Goal: Information Seeking & Learning: Find specific fact

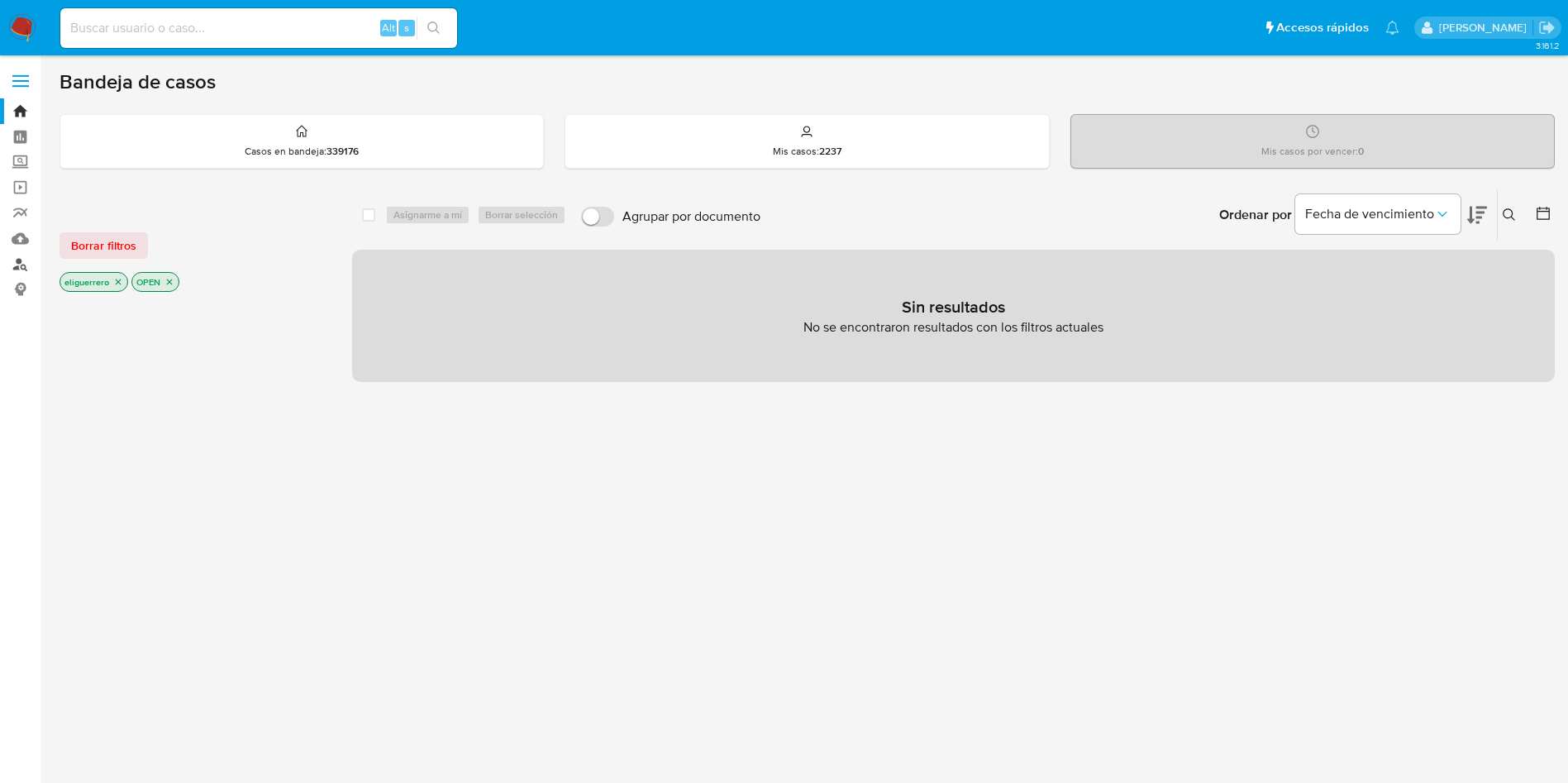
click at [20, 261] on link "Buscador de personas" at bounding box center [98, 264] width 197 height 26
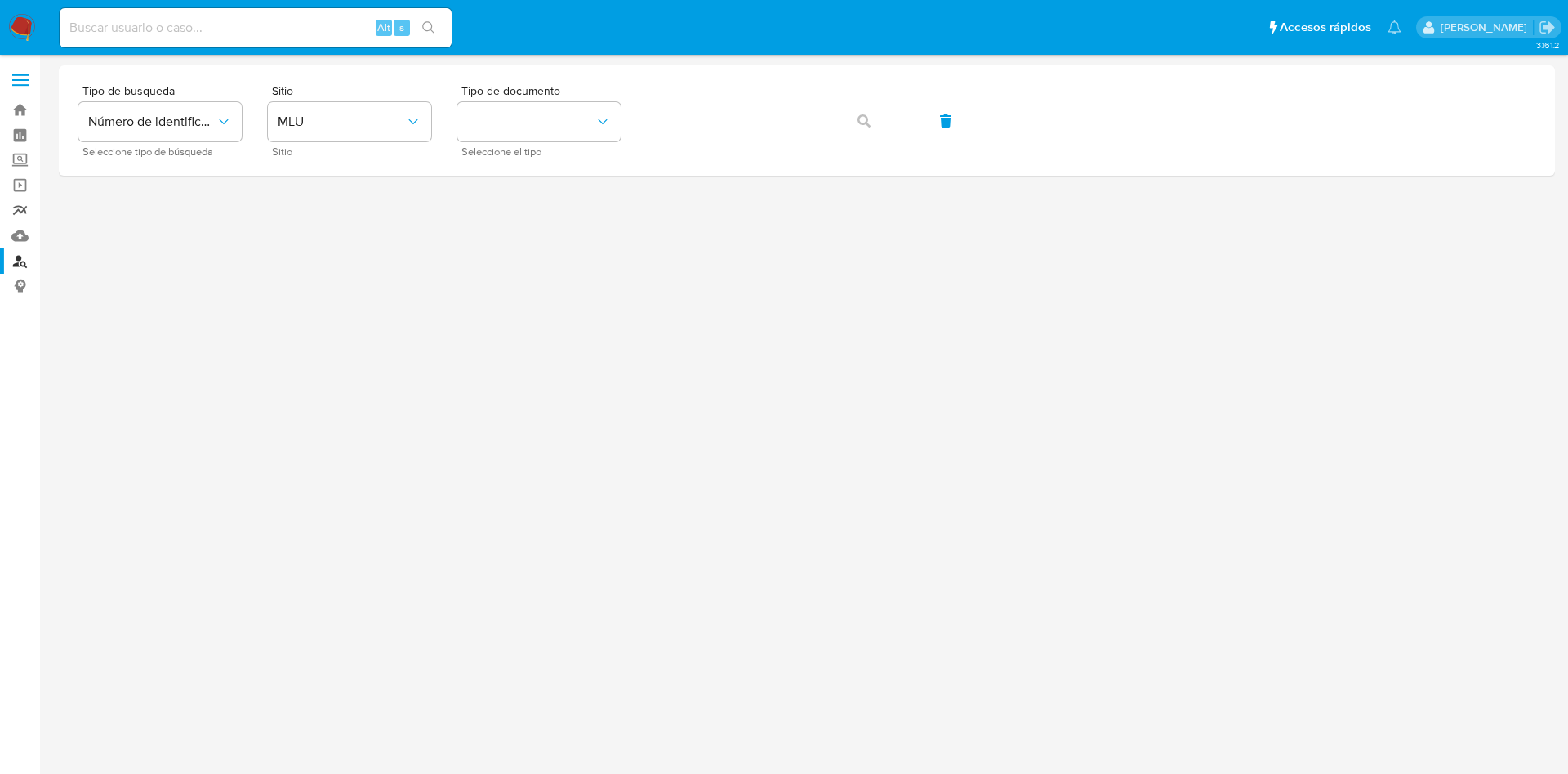
click at [17, 211] on link "Reportes" at bounding box center [97, 210] width 195 height 26
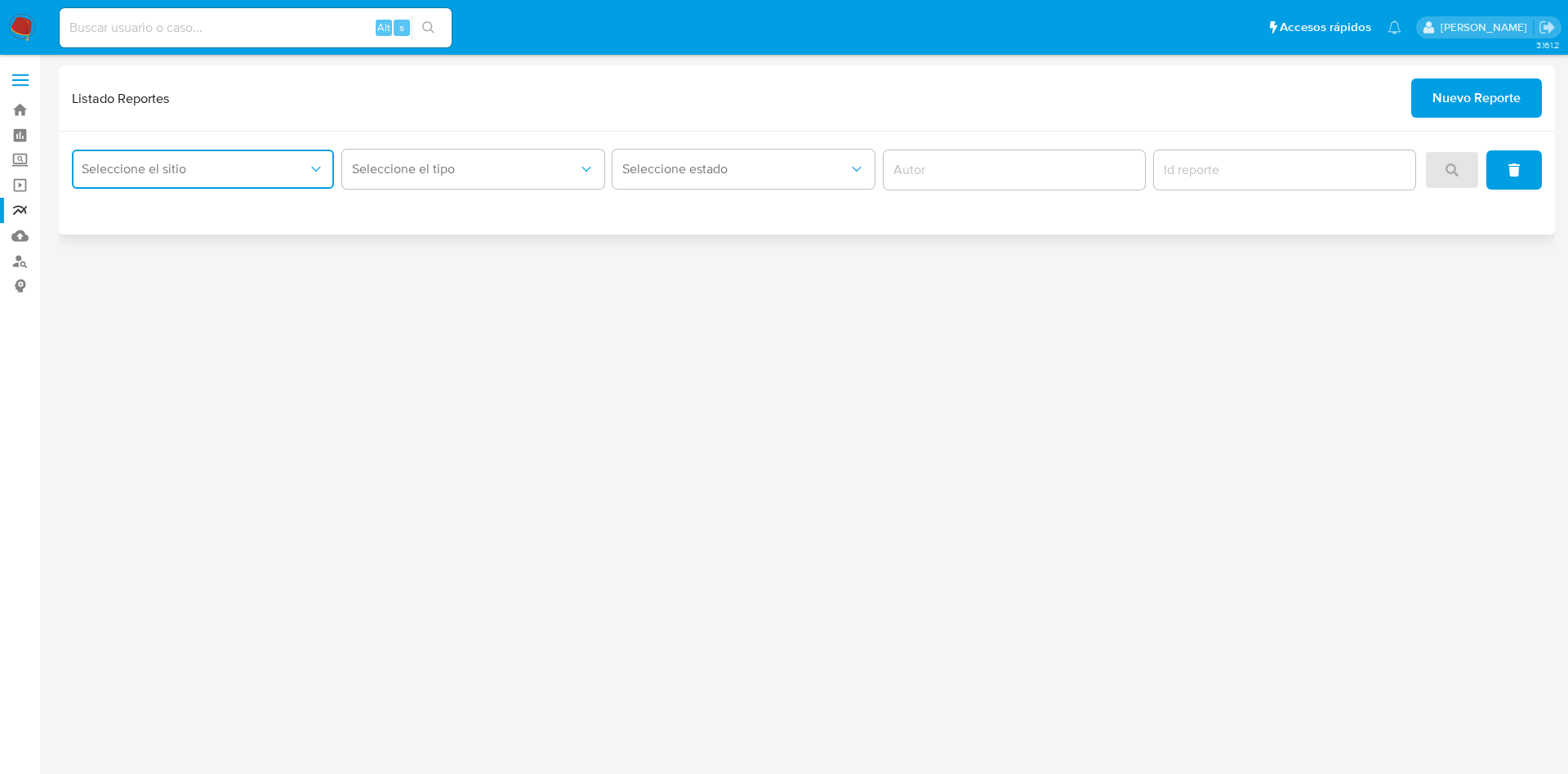
click at [241, 187] on button "Seleccione el sitio" at bounding box center [202, 169] width 262 height 39
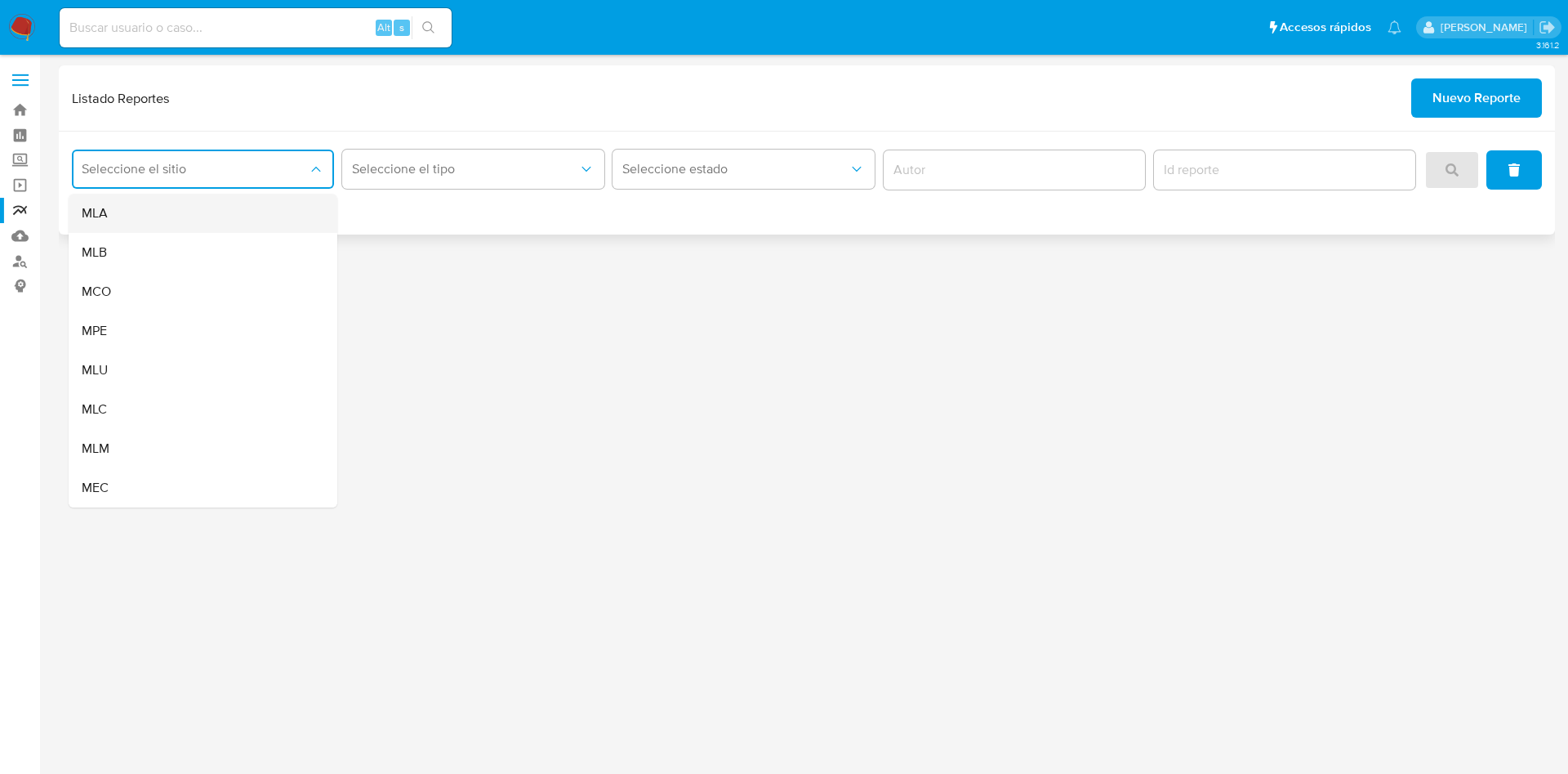
click at [210, 209] on div "MLA" at bounding box center [198, 213] width 233 height 39
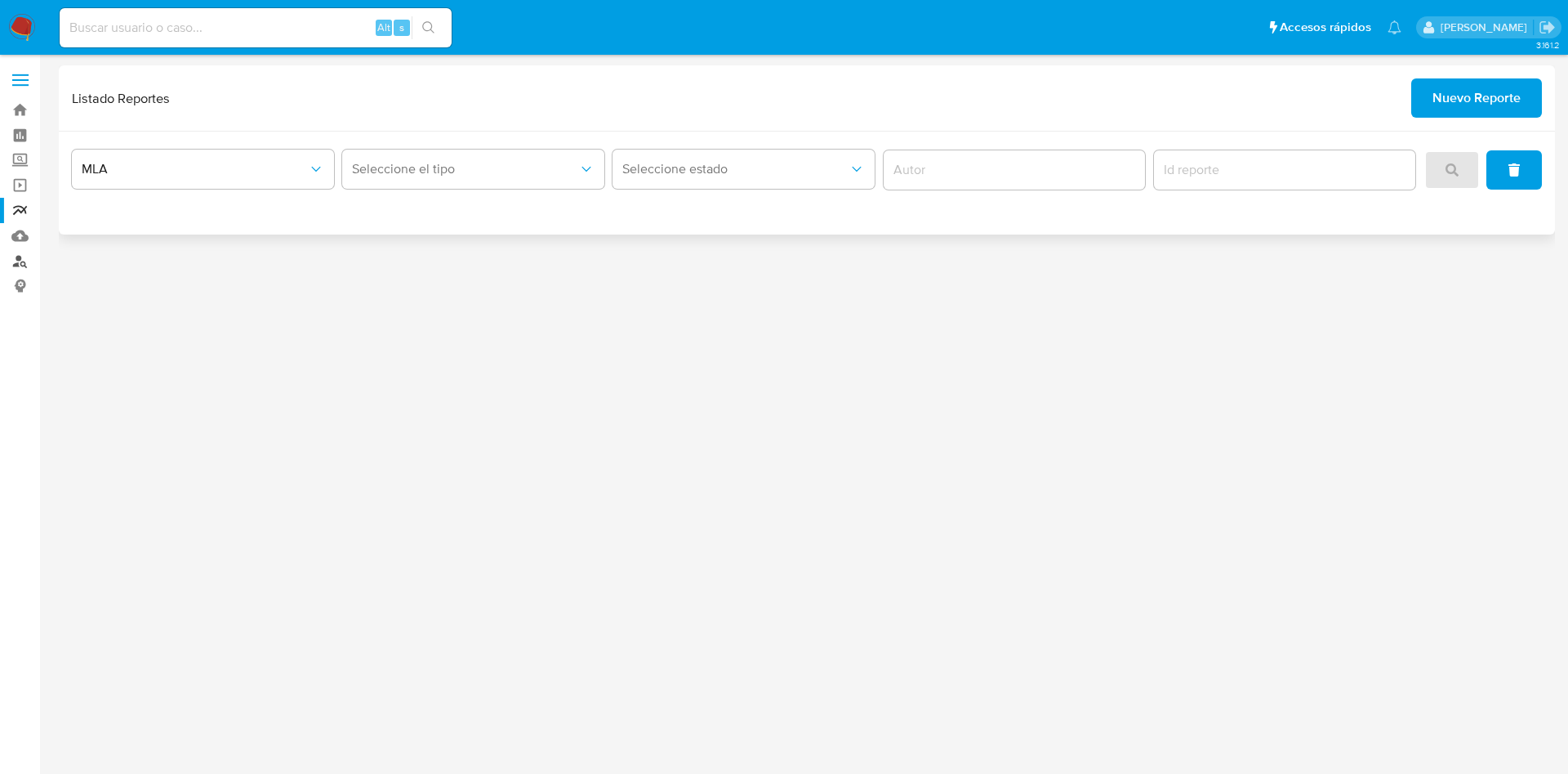
click at [24, 259] on link "Buscador de personas" at bounding box center [97, 261] width 195 height 26
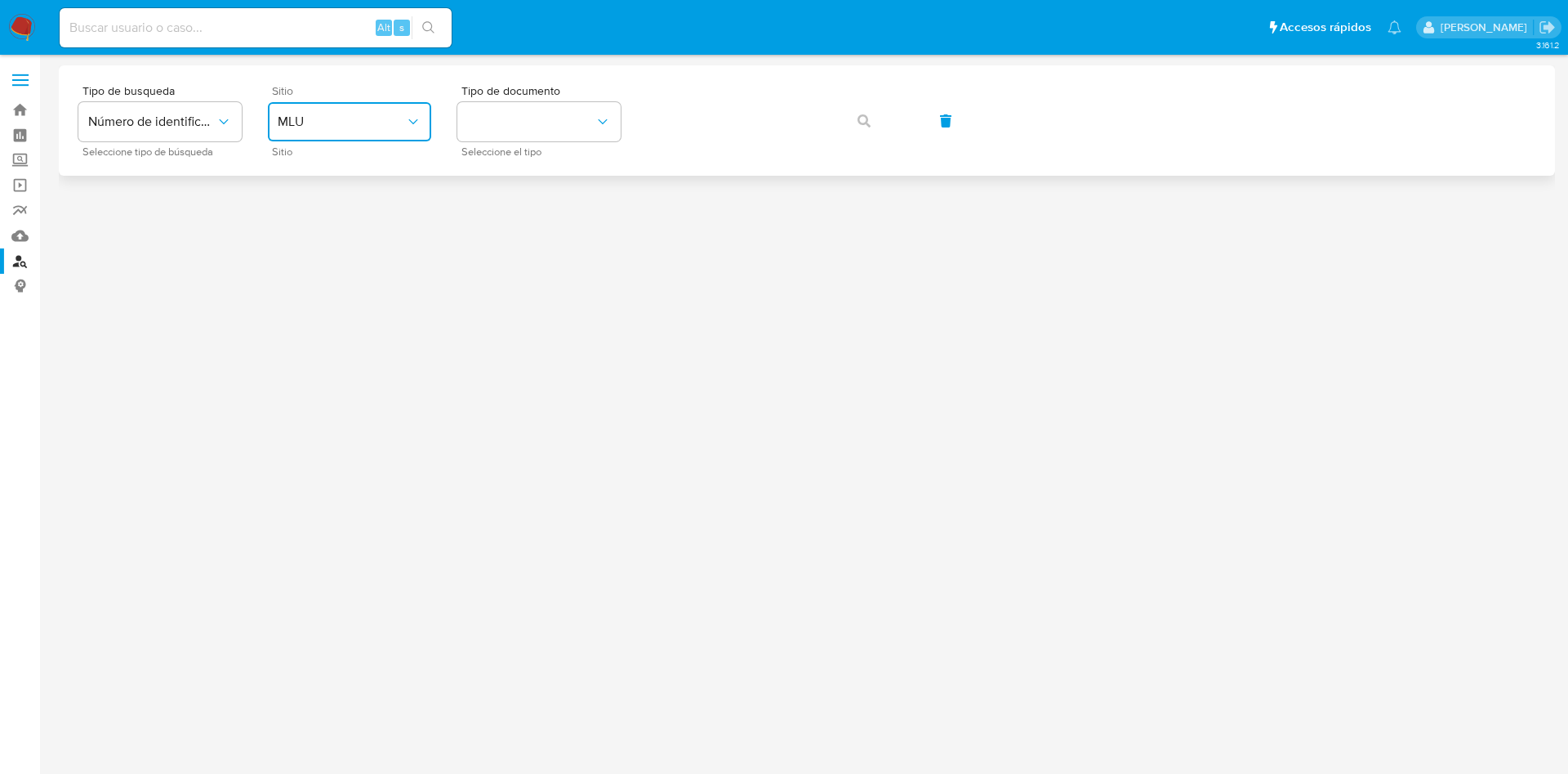
click at [334, 114] on span "MLU" at bounding box center [341, 121] width 128 height 16
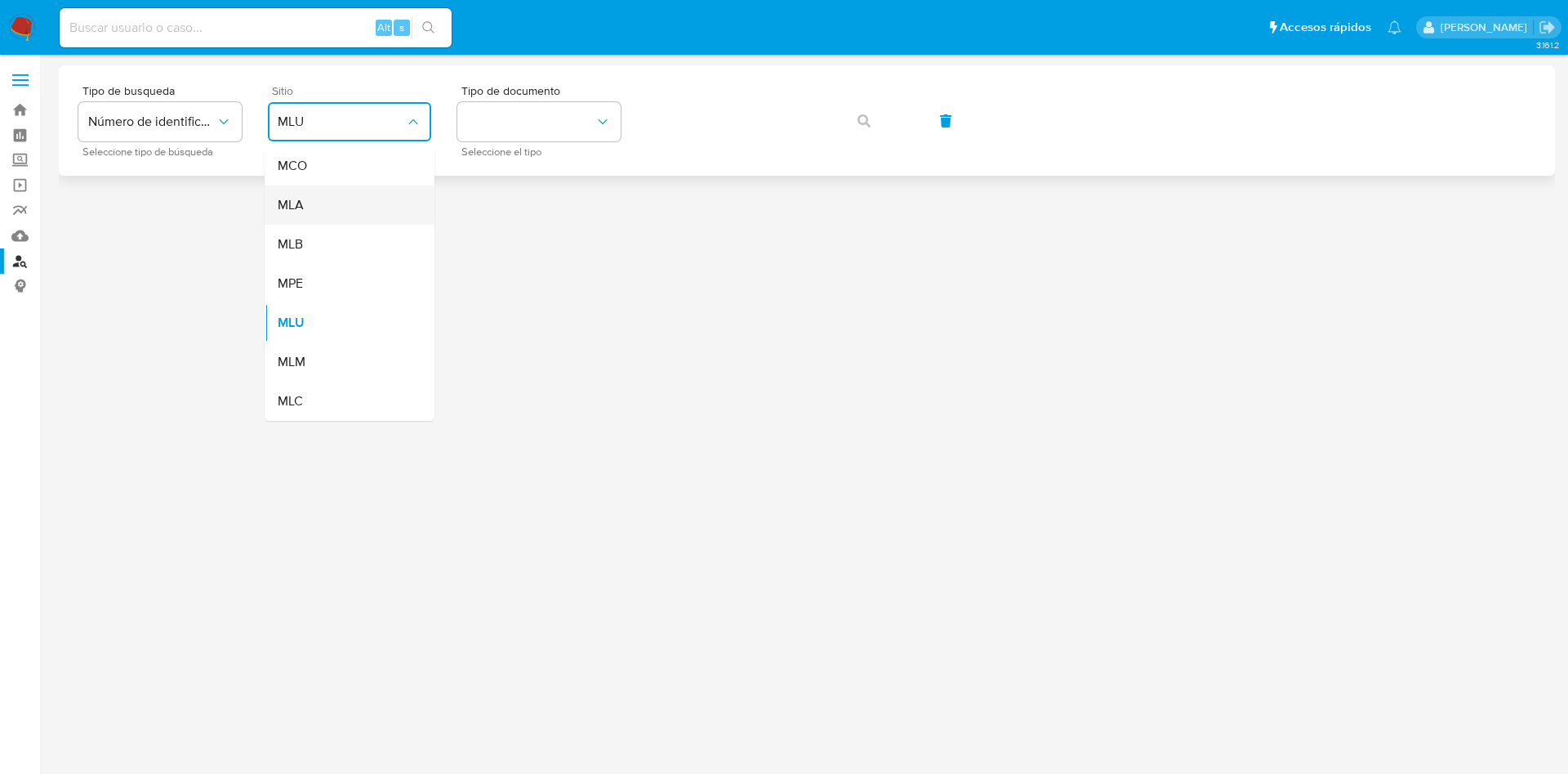
click at [346, 202] on div "MLA" at bounding box center [344, 204] width 134 height 39
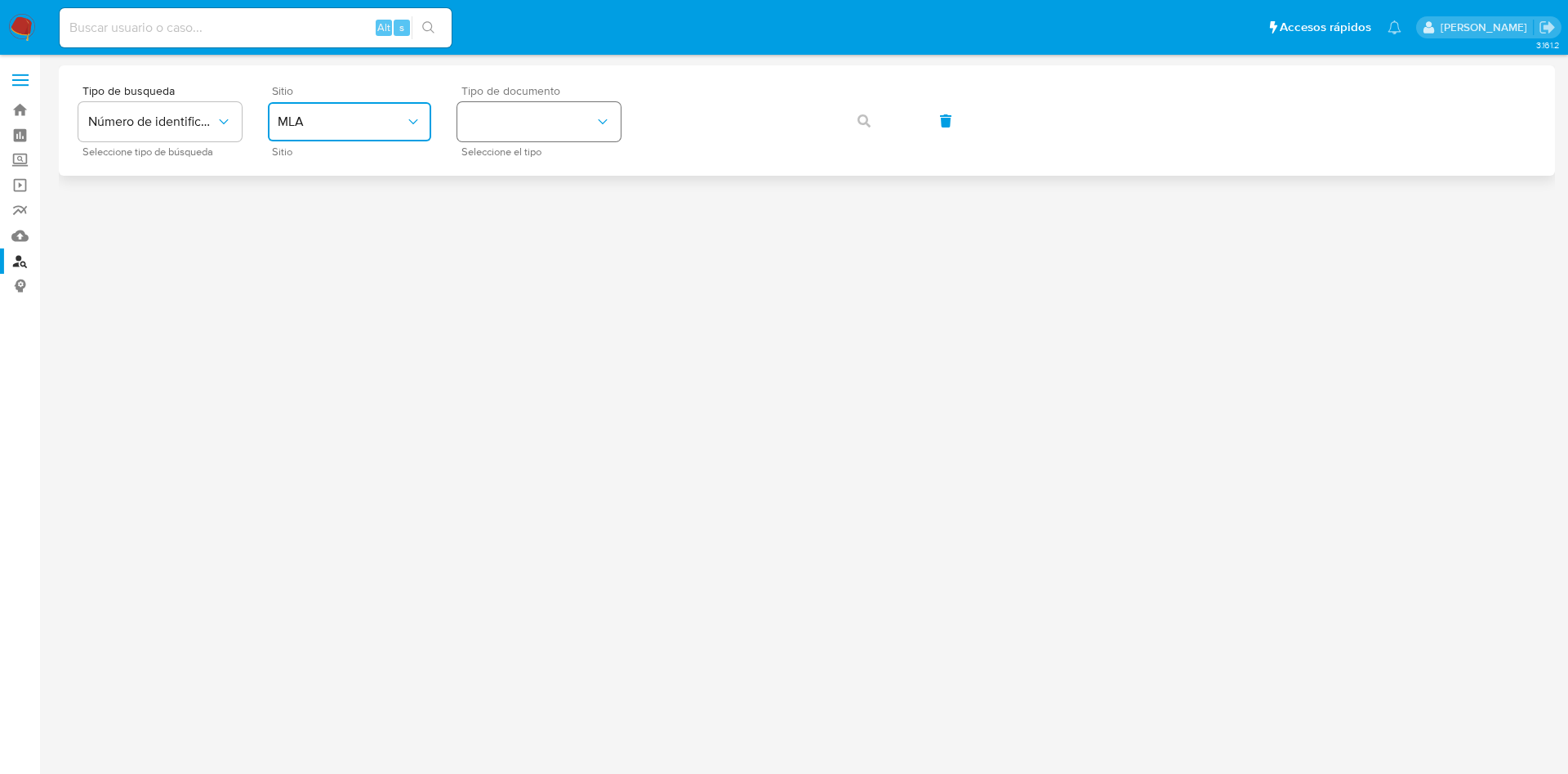
click at [498, 124] on button "identificationType" at bounding box center [539, 121] width 163 height 39
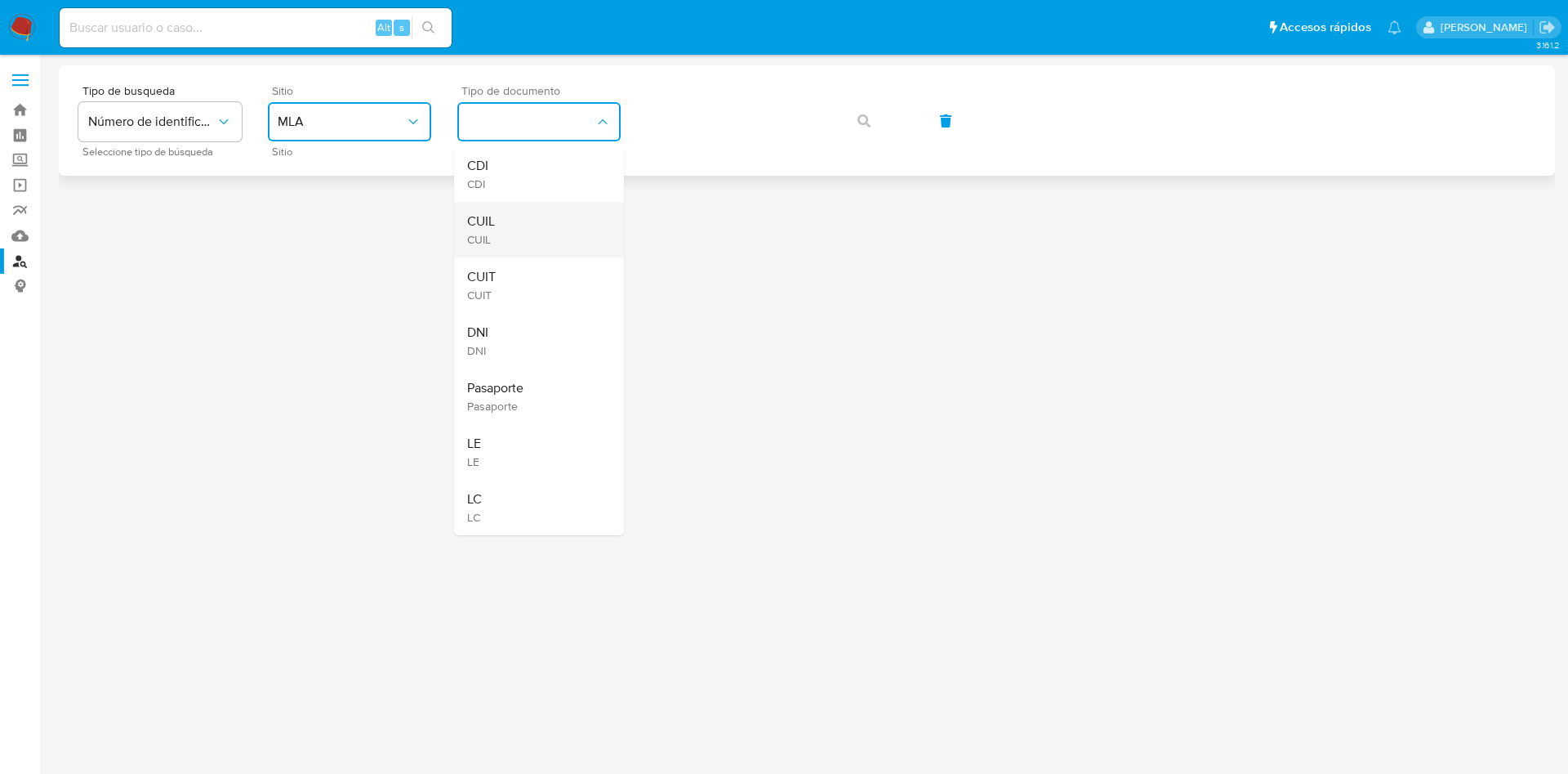
click at [535, 225] on div "CUIL CUIL" at bounding box center [534, 230] width 134 height 55
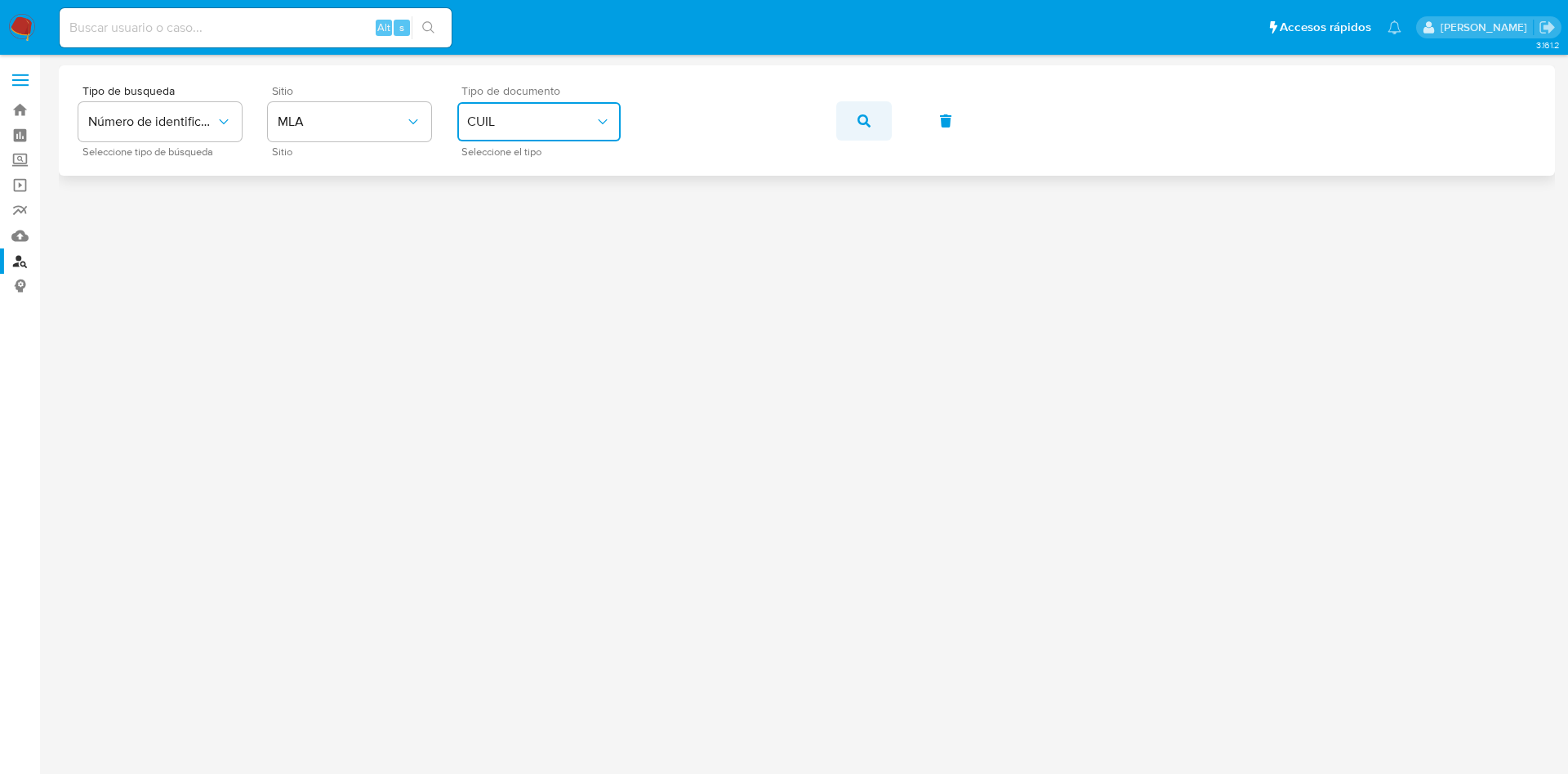
click at [872, 134] on button "button" at bounding box center [864, 120] width 55 height 39
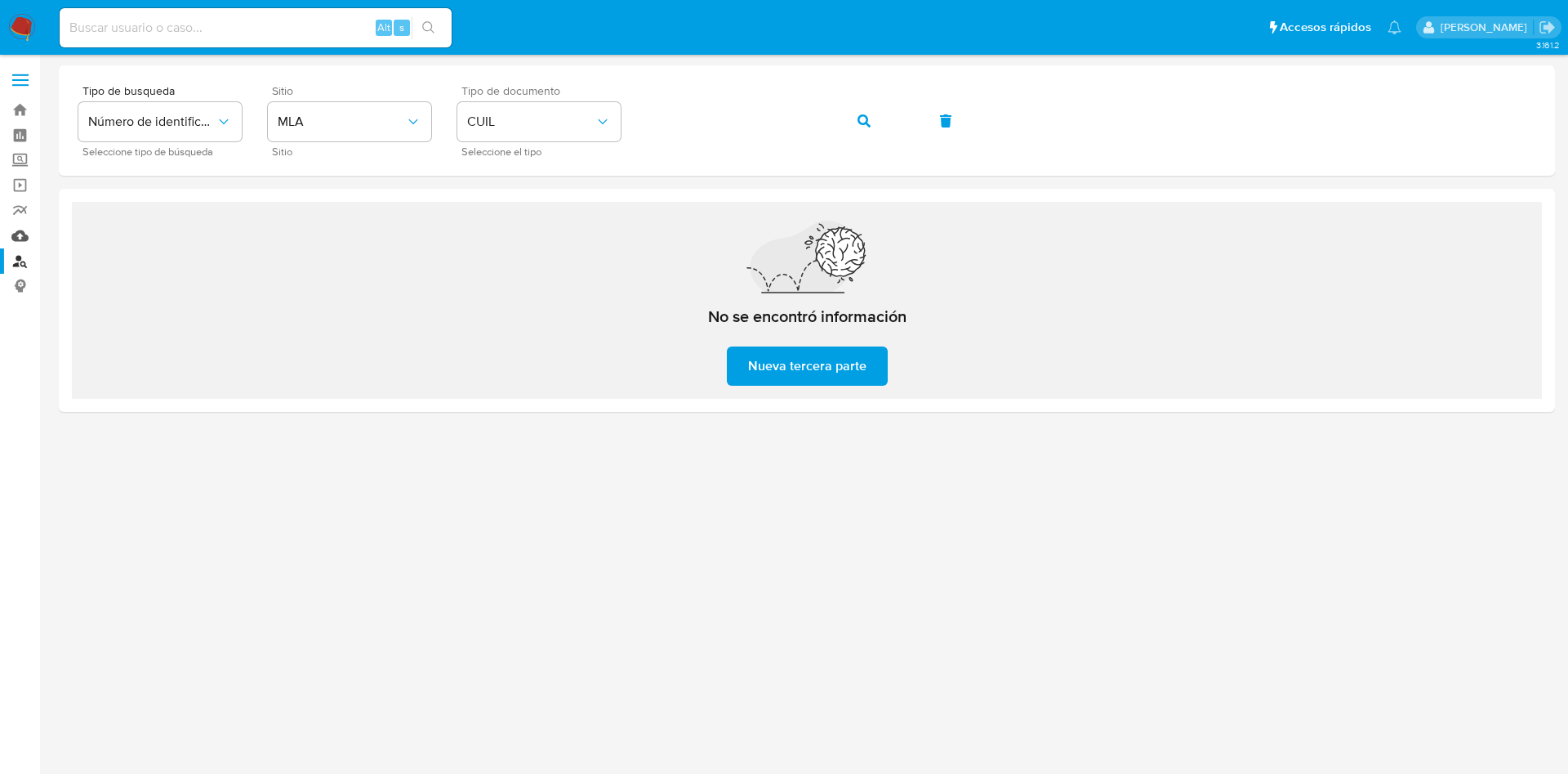
click at [20, 244] on link "Mulan" at bounding box center [97, 236] width 195 height 26
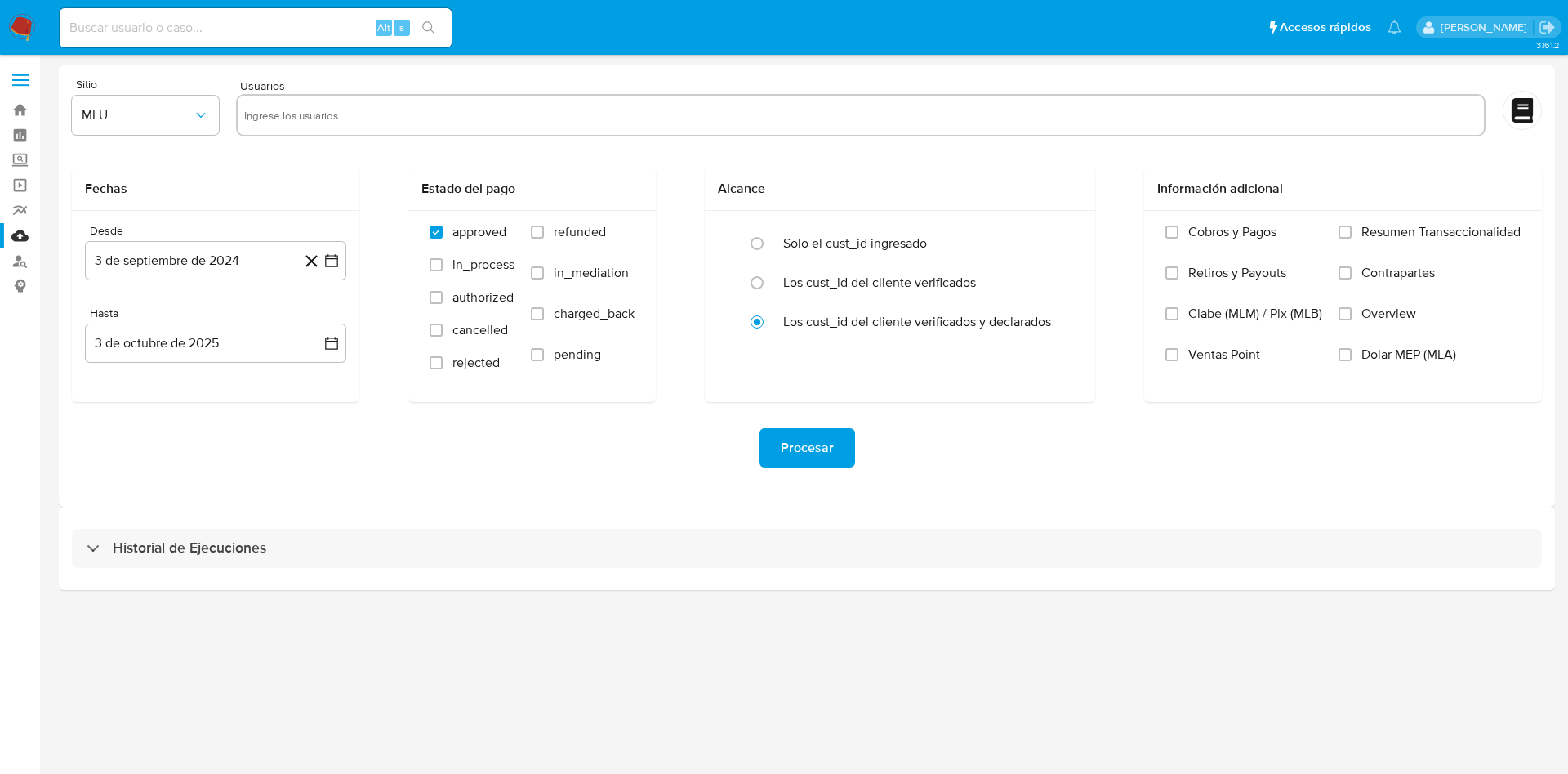
click at [350, 107] on input "text" at bounding box center [860, 115] width 1233 height 26
paste input "605578147"
type input "605578147"
click at [166, 125] on button "MLU" at bounding box center [145, 115] width 147 height 39
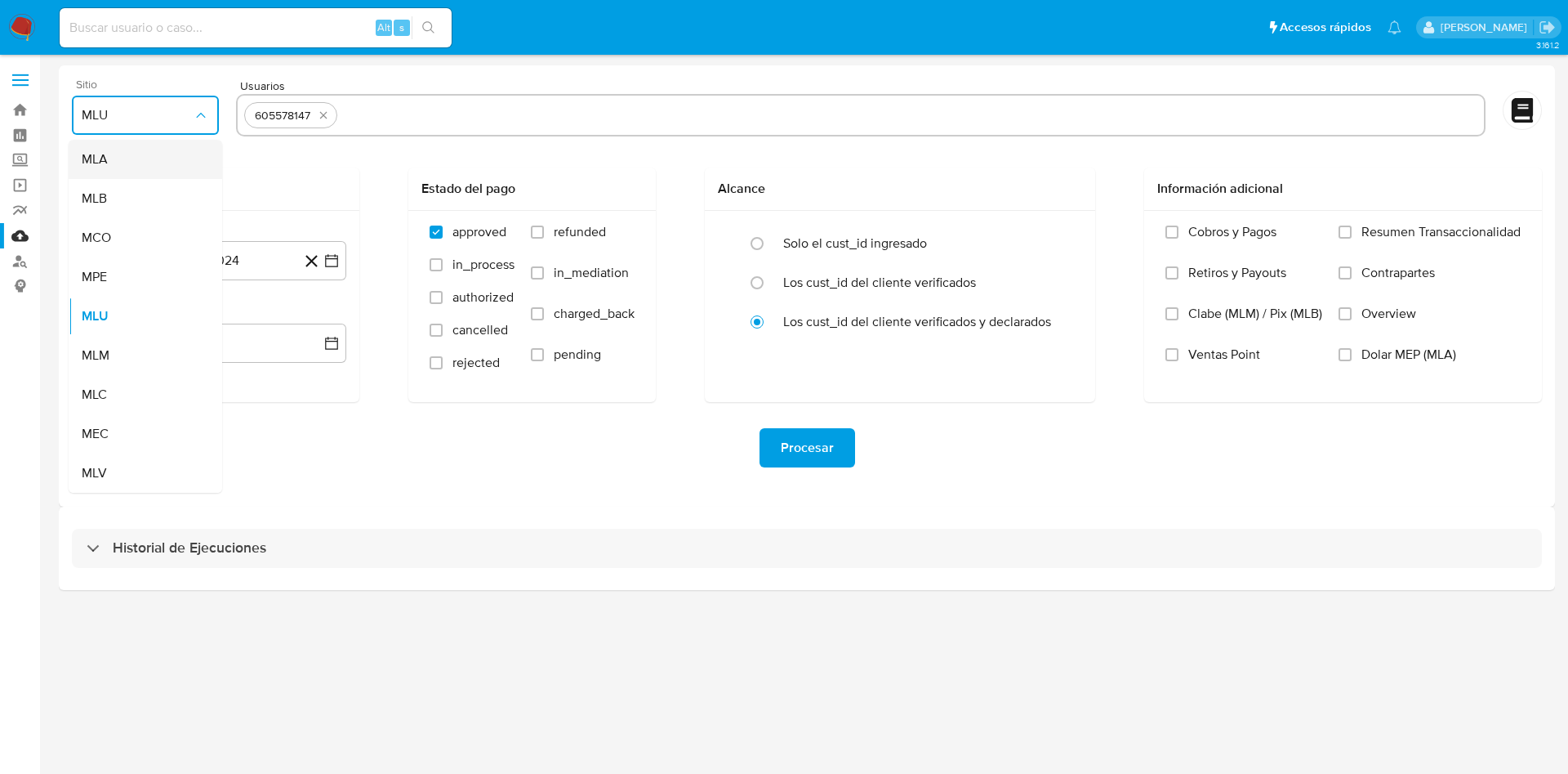
click at [134, 157] on div "MLA" at bounding box center [140, 158] width 117 height 39
click at [331, 260] on icon "button" at bounding box center [331, 261] width 16 height 16
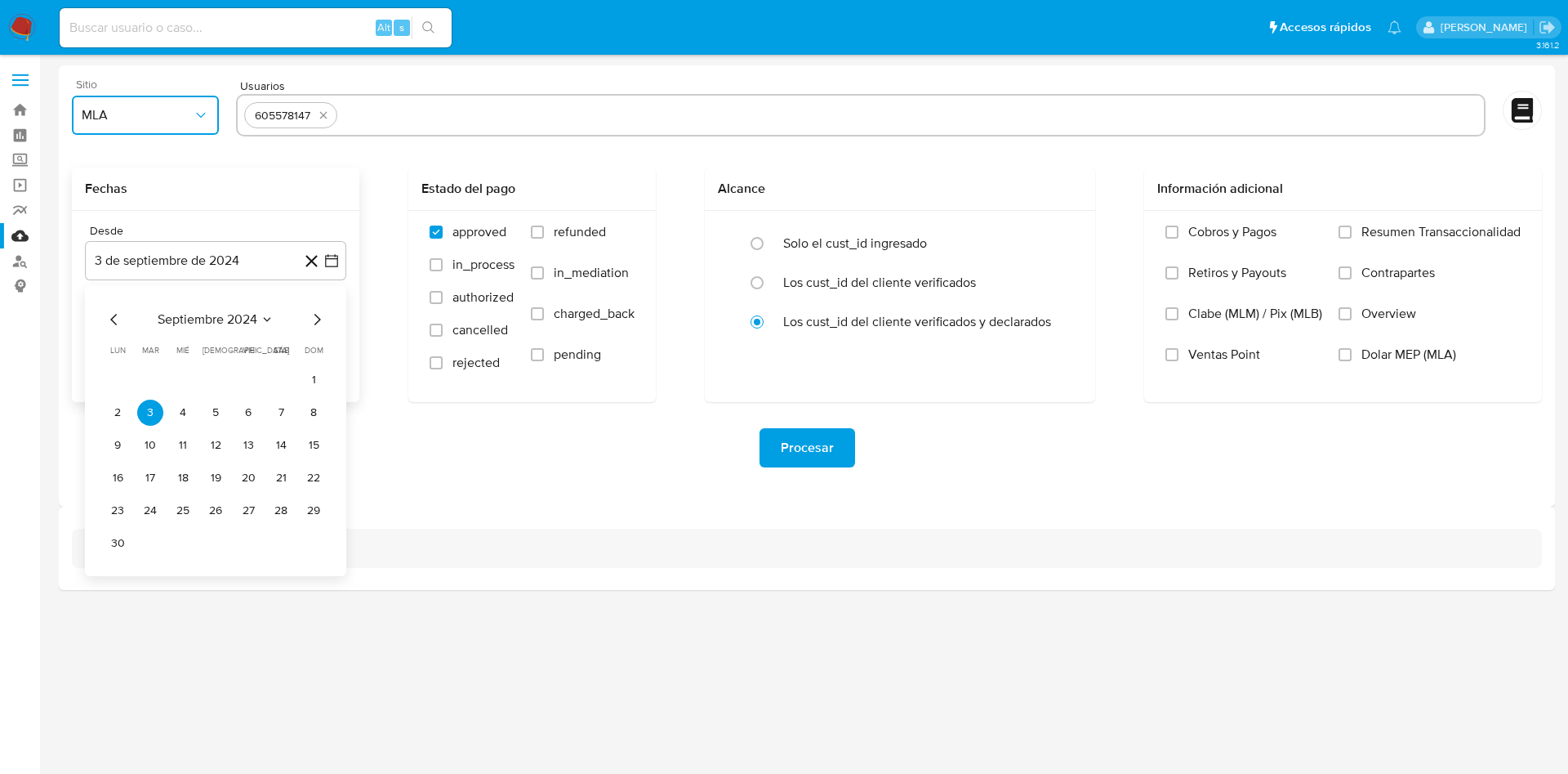
click at [266, 316] on icon "Seleccionar mes y año" at bounding box center [267, 320] width 13 height 13
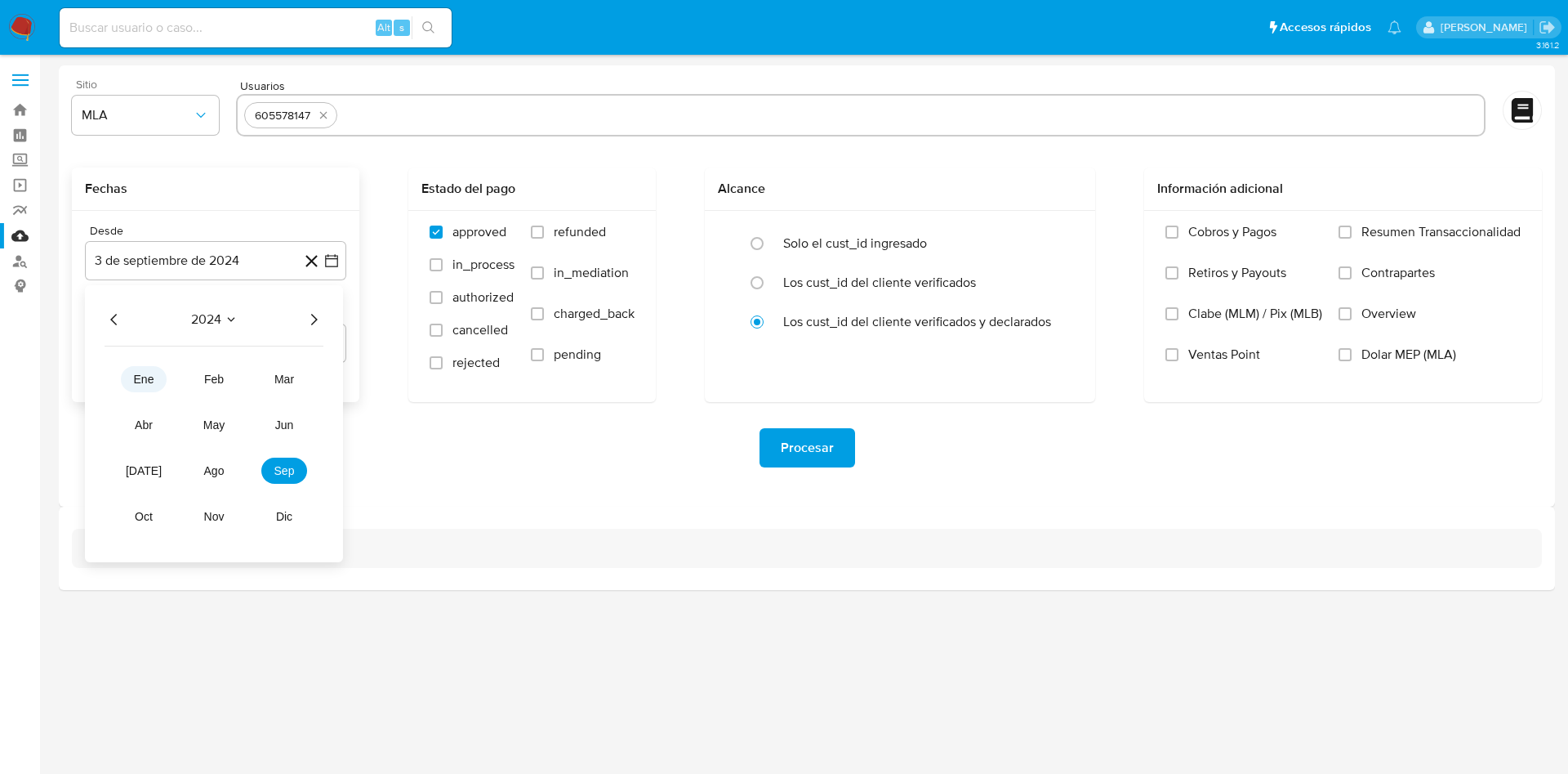
click at [128, 376] on button "ene" at bounding box center [144, 379] width 46 height 26
click at [223, 319] on span "enero 2024" at bounding box center [207, 319] width 67 height 16
click at [122, 321] on icon "Año anterior" at bounding box center [114, 320] width 20 height 20
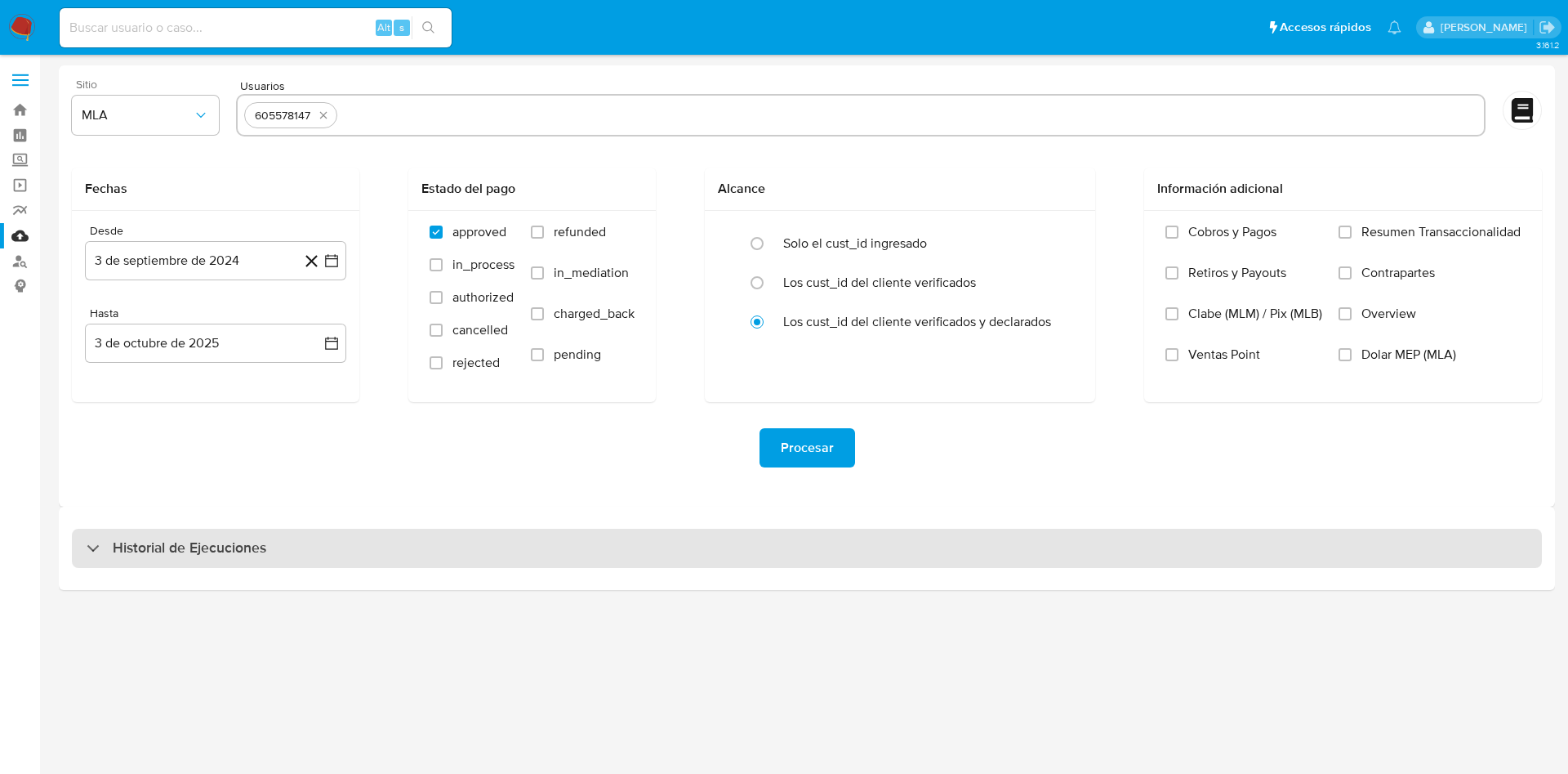
click at [522, 528] on div "Historial de Ejecuciones" at bounding box center [807, 548] width 1496 height 83
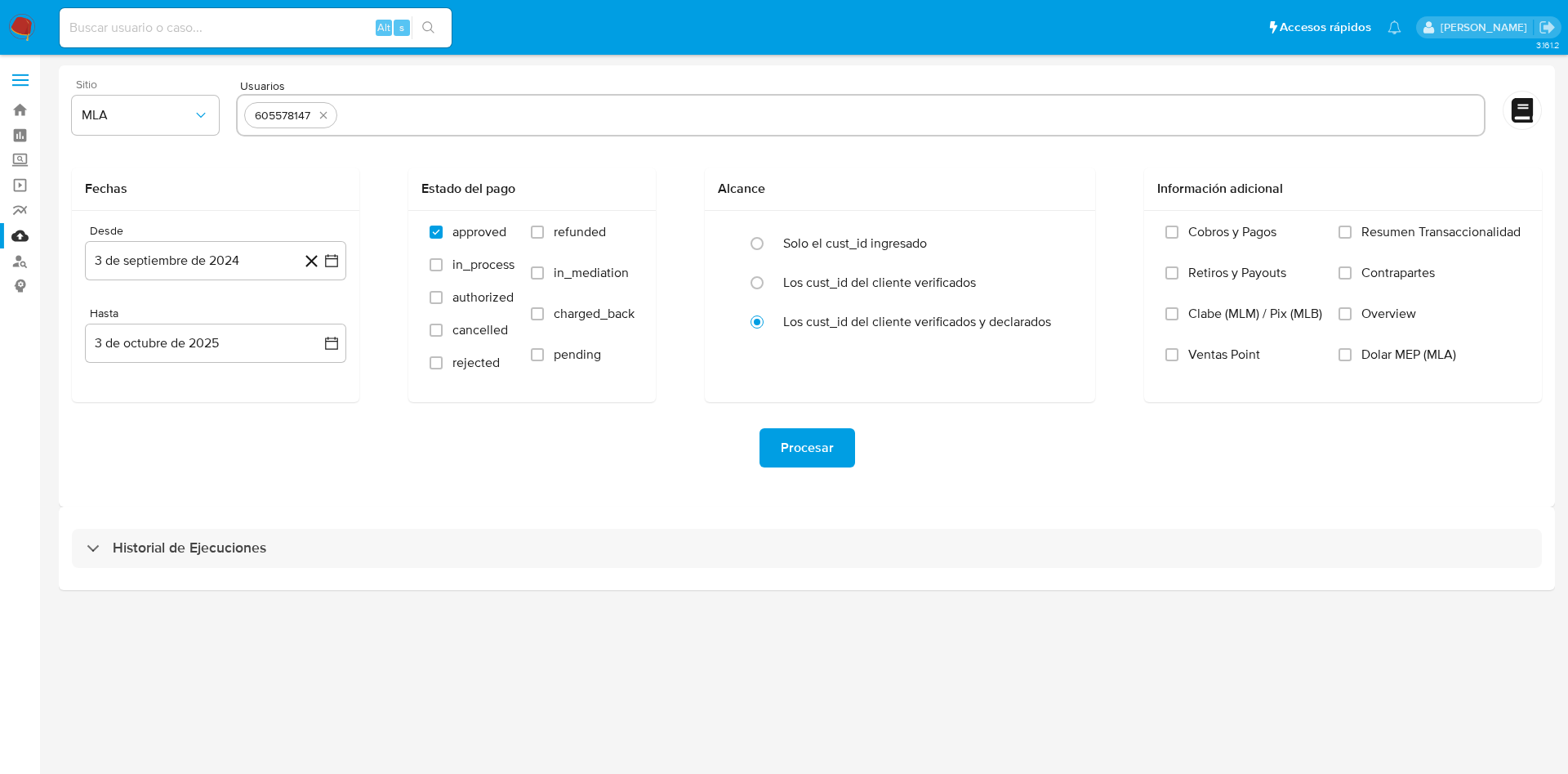
click at [287, 113] on div "605578147" at bounding box center [282, 115] width 69 height 15
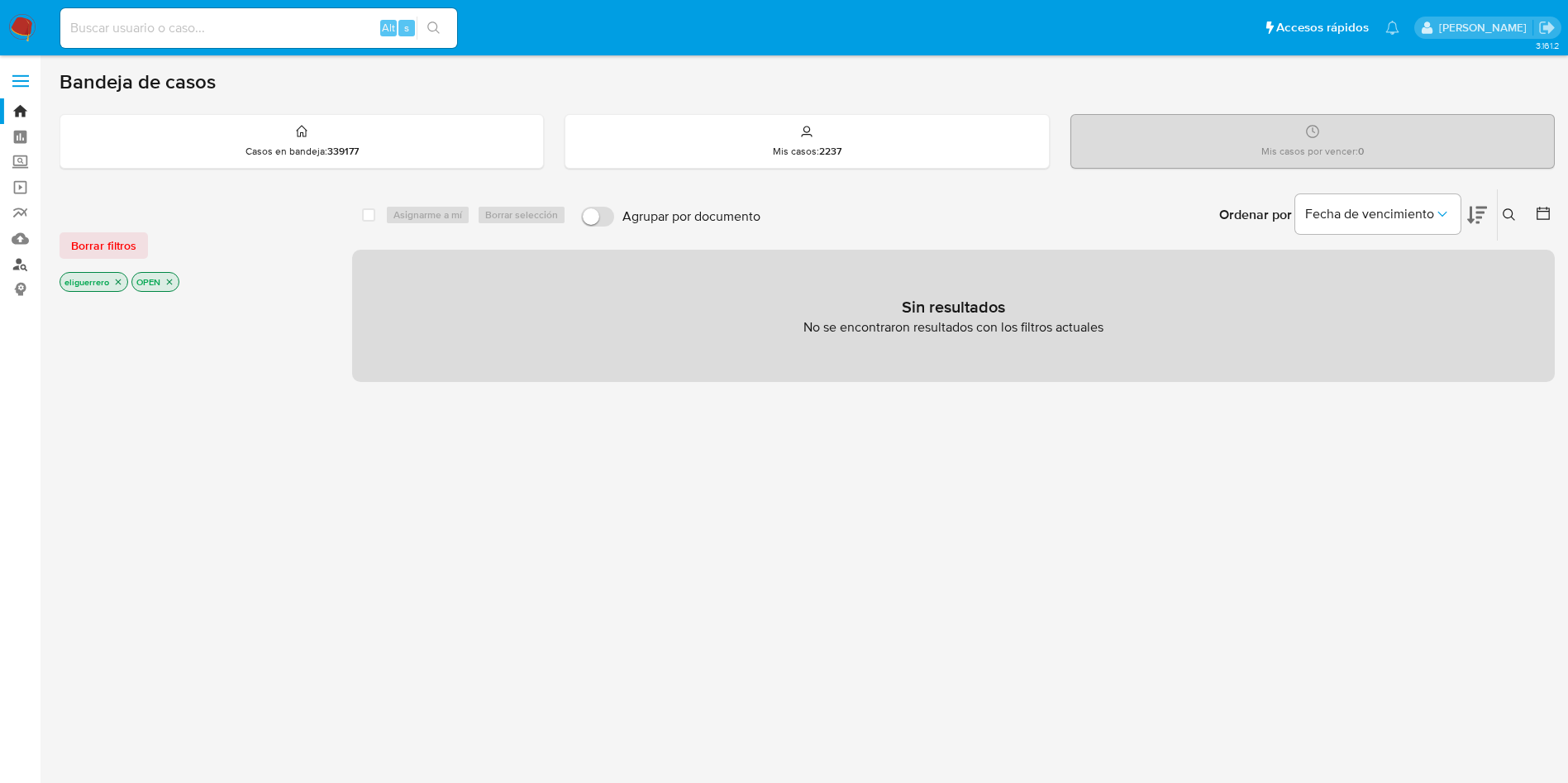
click at [22, 263] on link "Buscador de personas" at bounding box center [98, 264] width 197 height 26
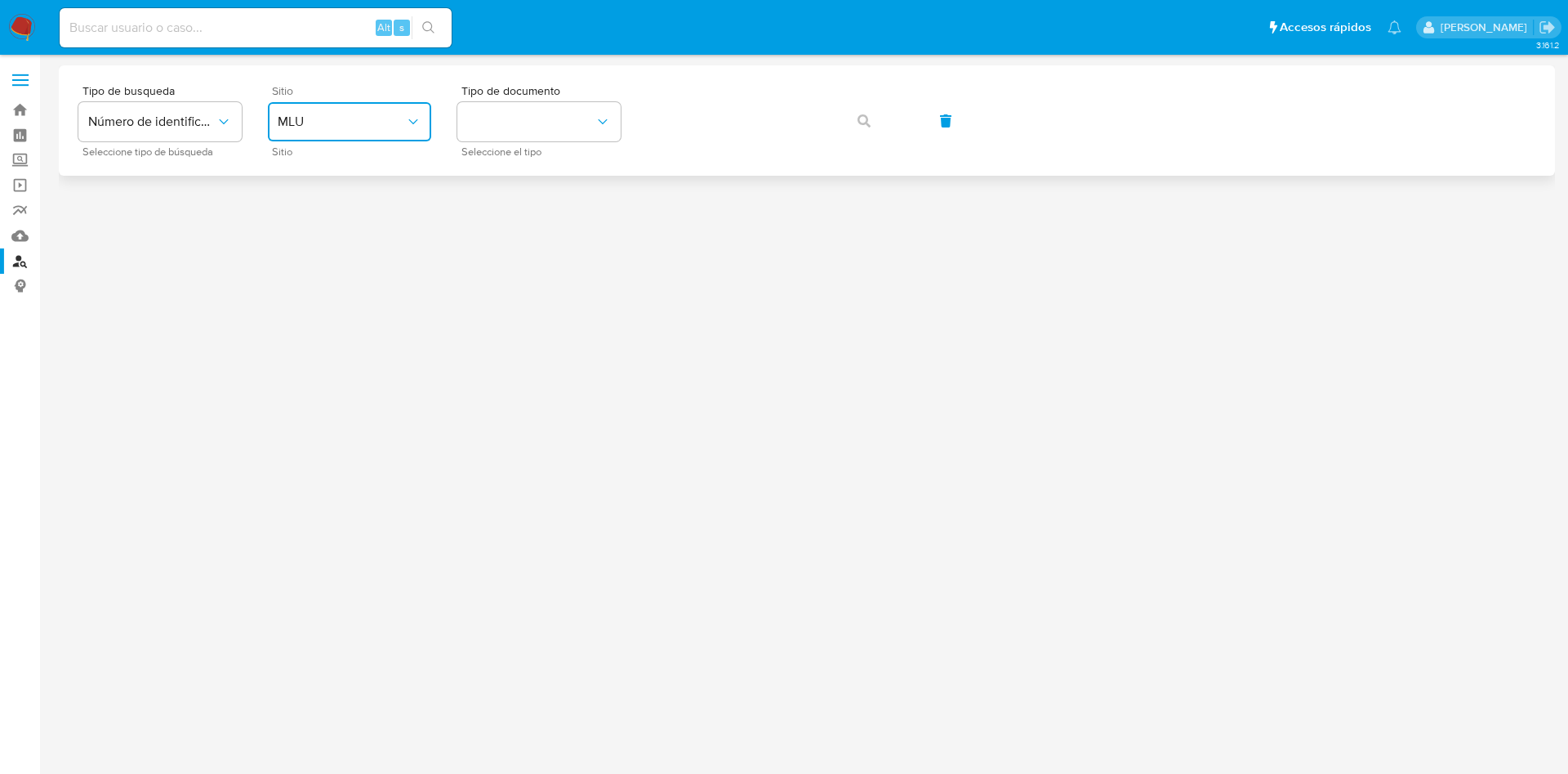
click at [396, 134] on button "MLU" at bounding box center [349, 121] width 163 height 39
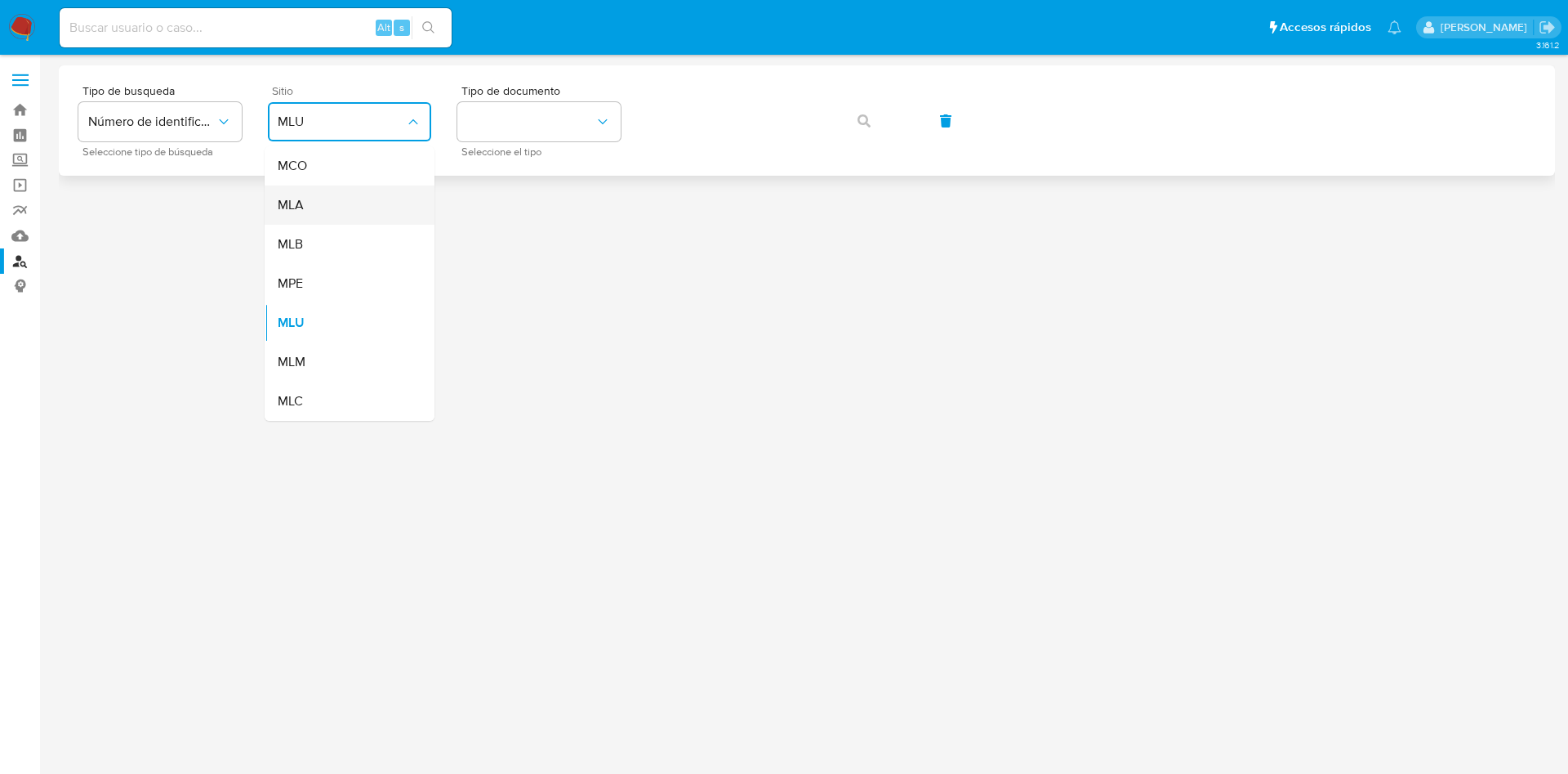
click at [382, 191] on div "MLA" at bounding box center [344, 204] width 134 height 39
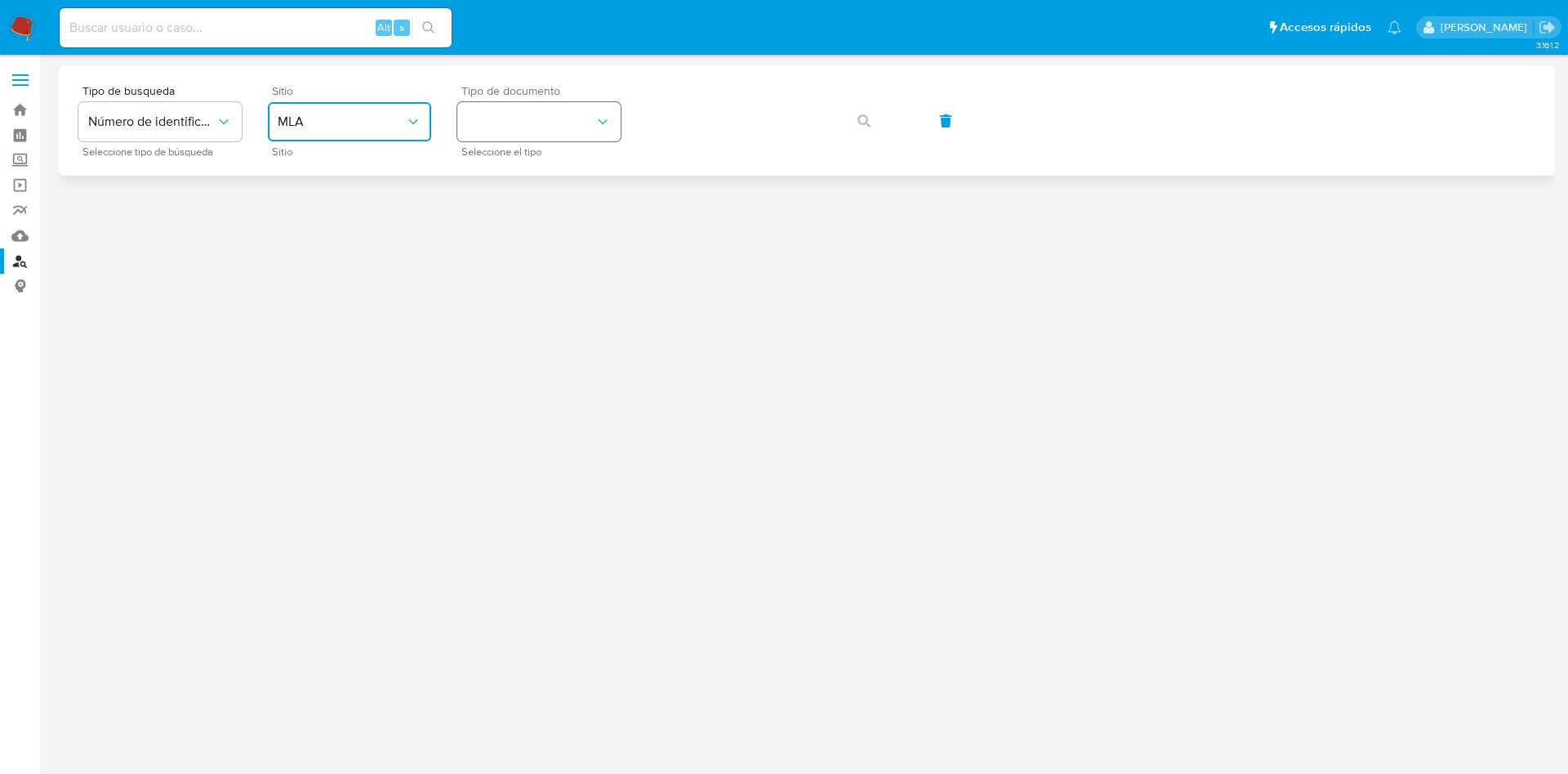
click at [481, 132] on button "identificationType" at bounding box center [539, 121] width 163 height 39
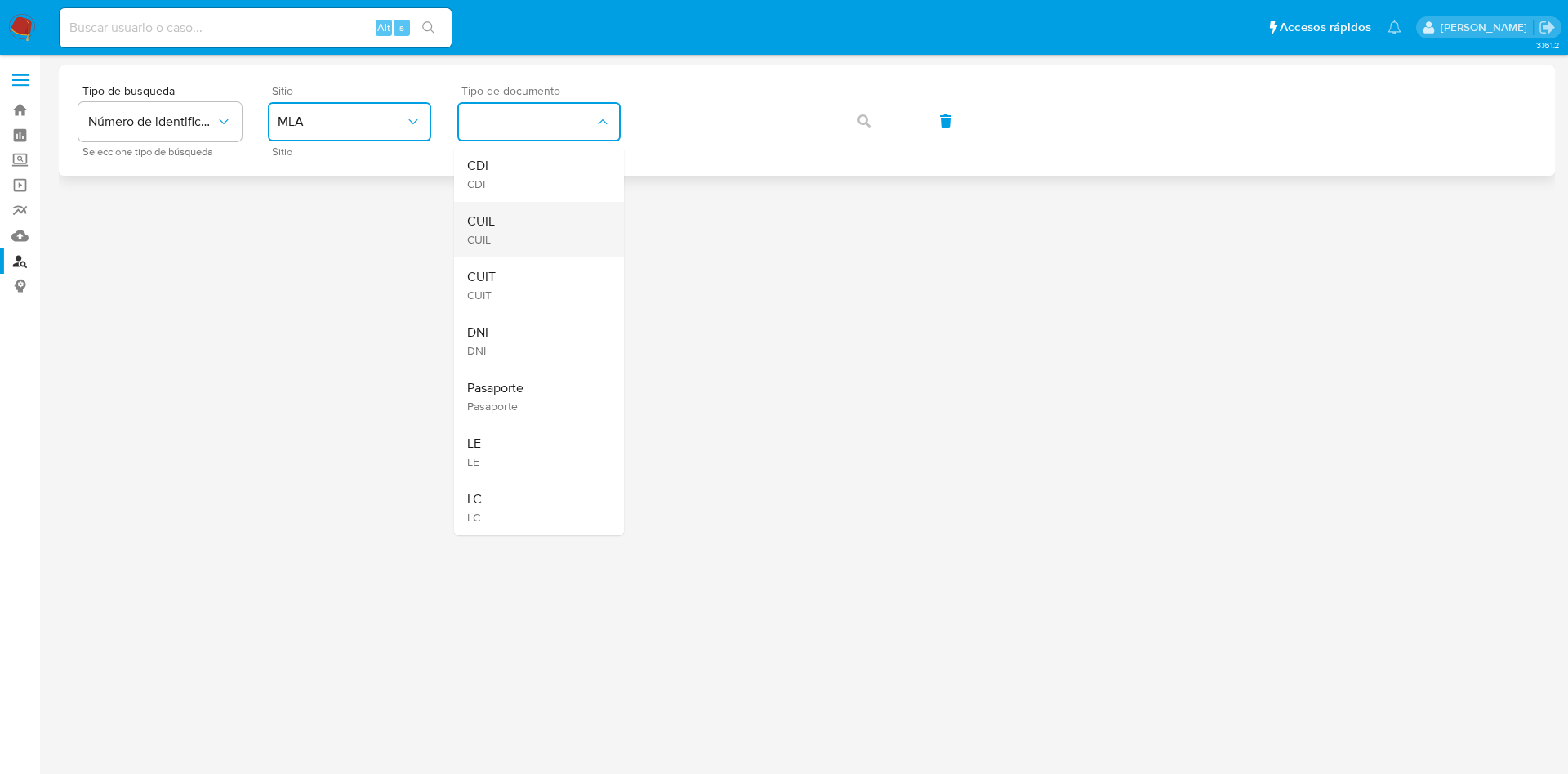
click at [496, 222] on div "CUIL CUIL" at bounding box center [534, 230] width 134 height 55
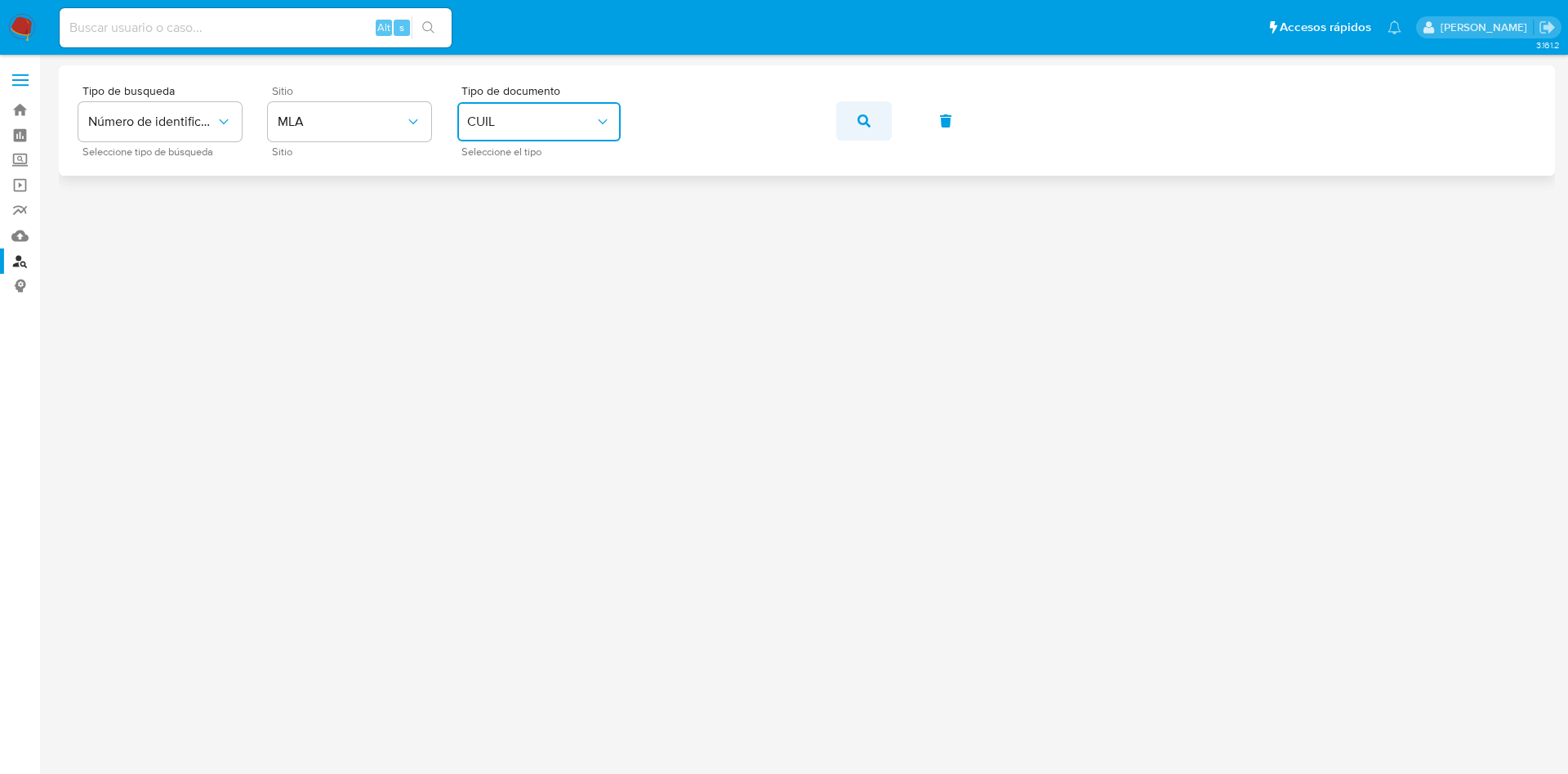
click at [864, 112] on span "button" at bounding box center [864, 121] width 13 height 36
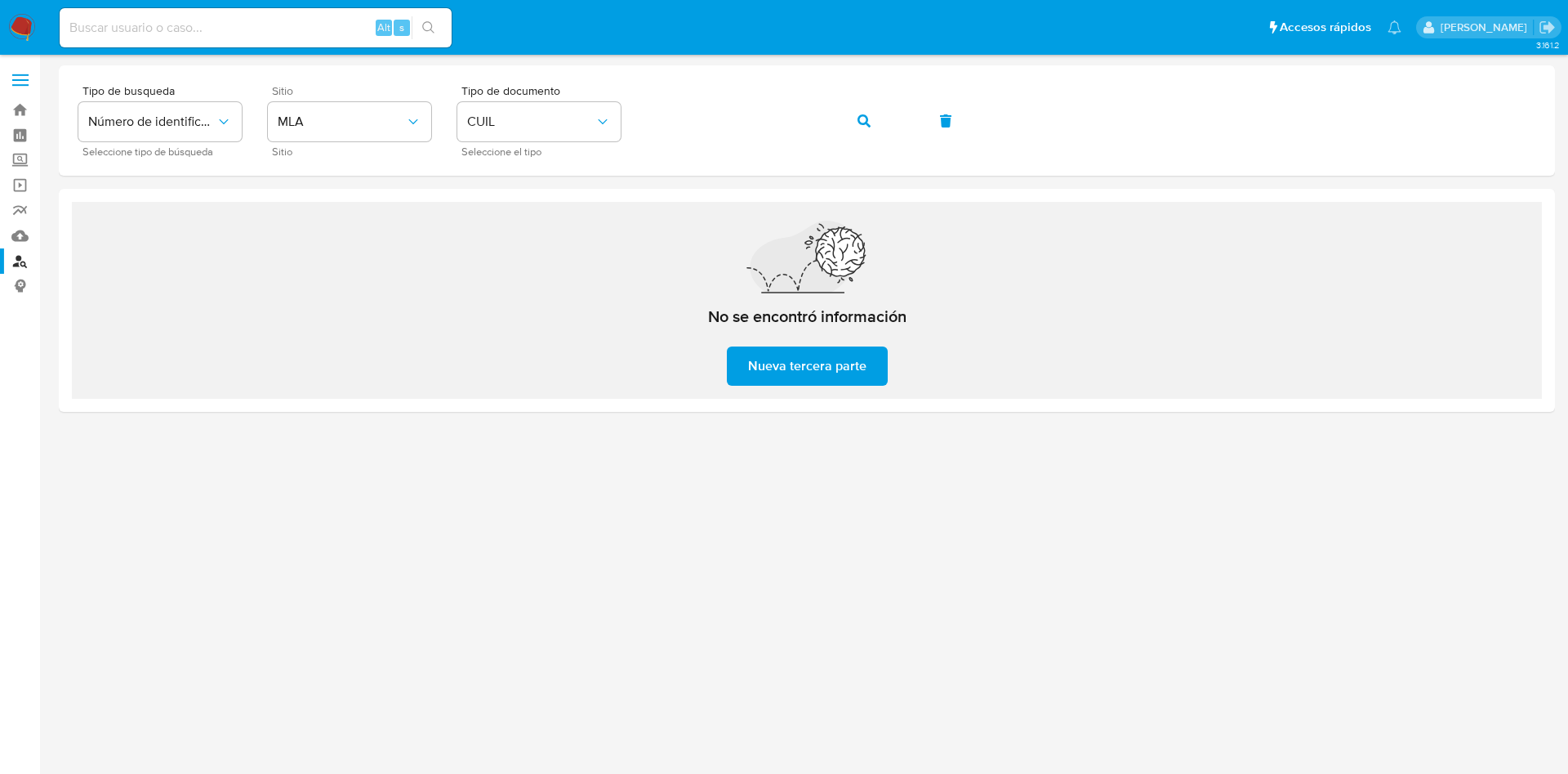
click at [319, 28] on input at bounding box center [256, 28] width 392 height 21
click at [285, 31] on input at bounding box center [256, 28] width 392 height 21
paste input "605578147"
type input "605578147"
click at [423, 27] on icon "search-icon" at bounding box center [428, 27] width 12 height 12
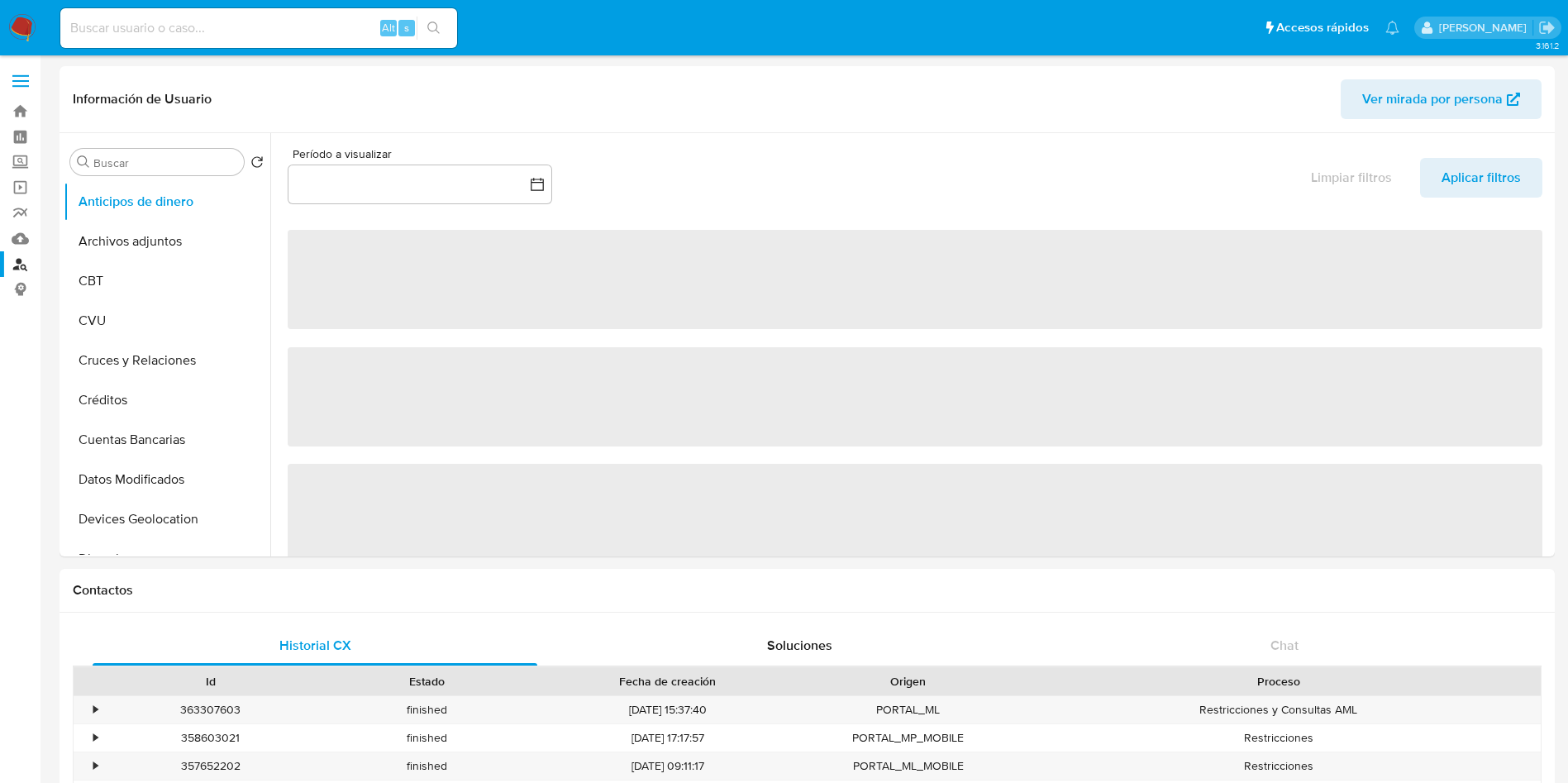
select select "10"
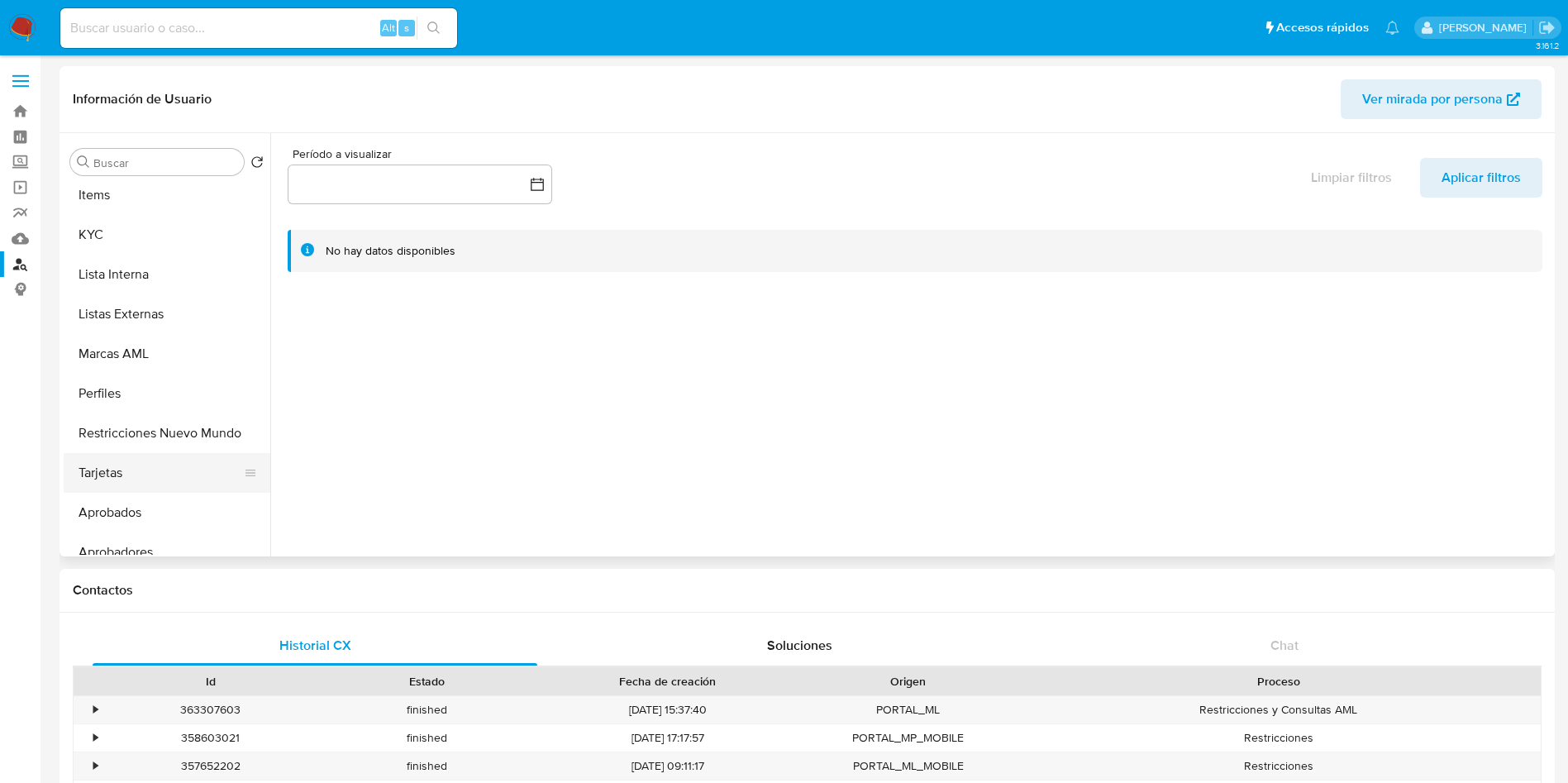
scroll to position [857, 0]
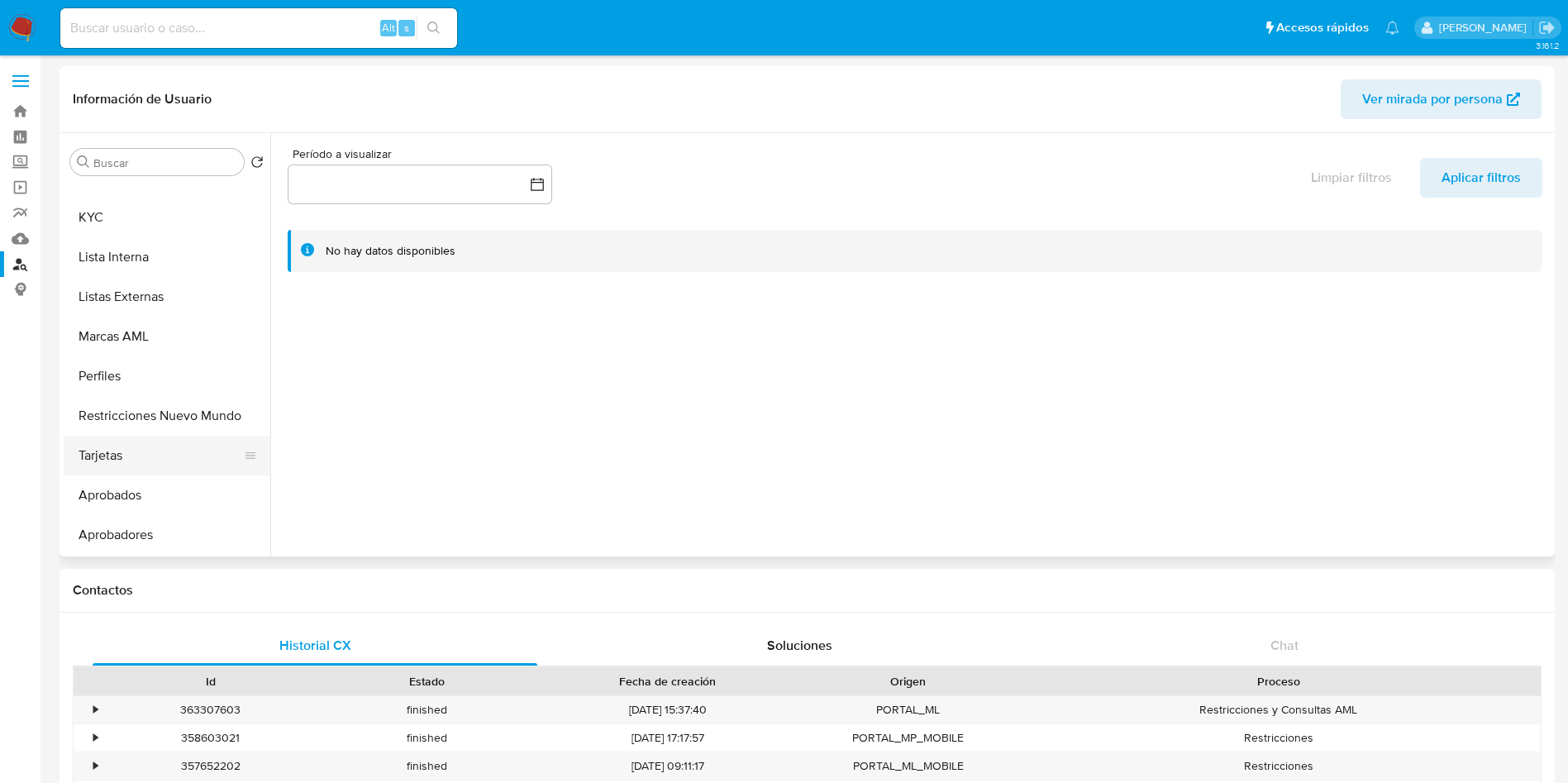
click at [140, 449] on button "Tarjetas" at bounding box center [160, 455] width 193 height 40
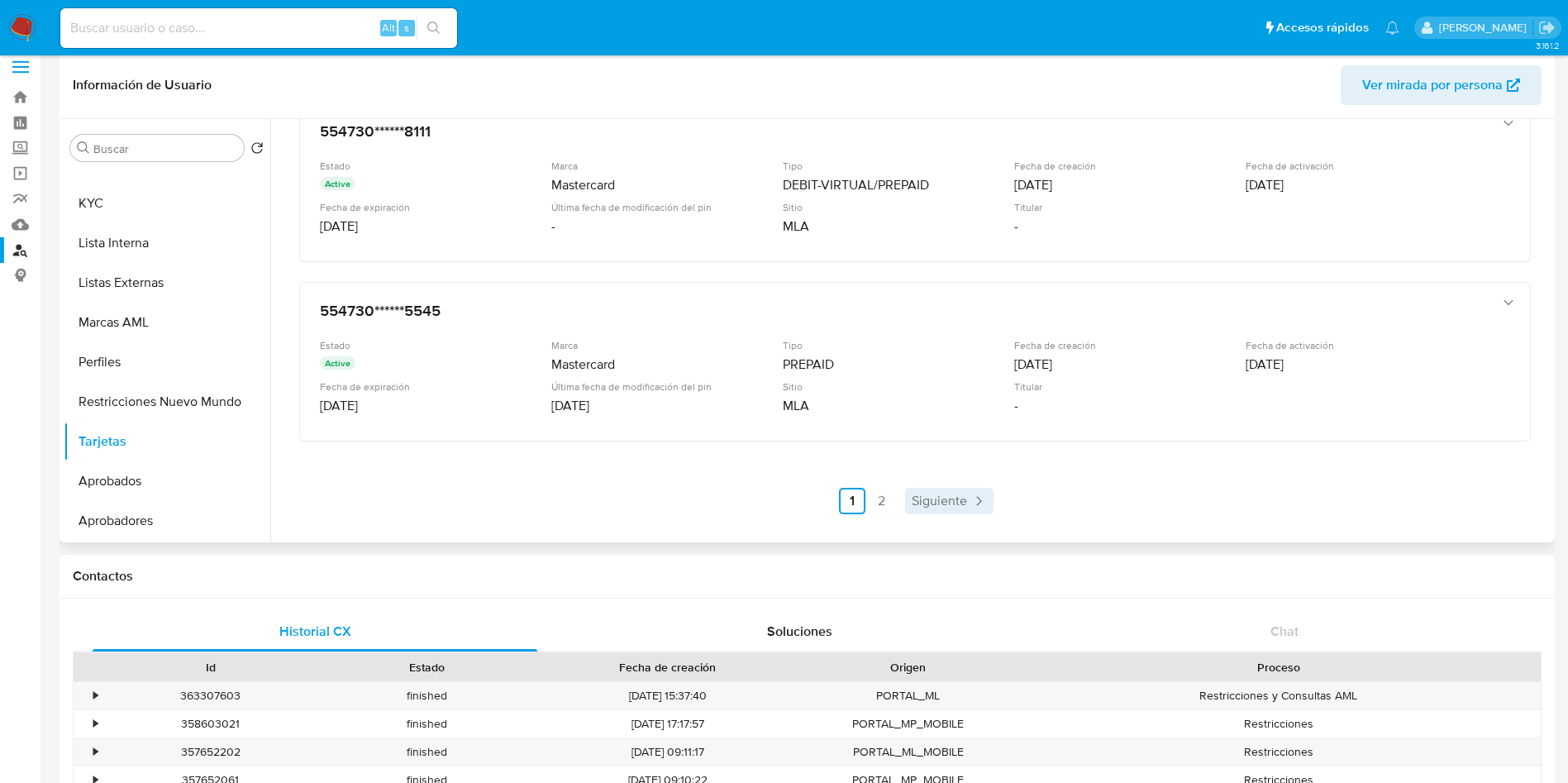
scroll to position [0, 0]
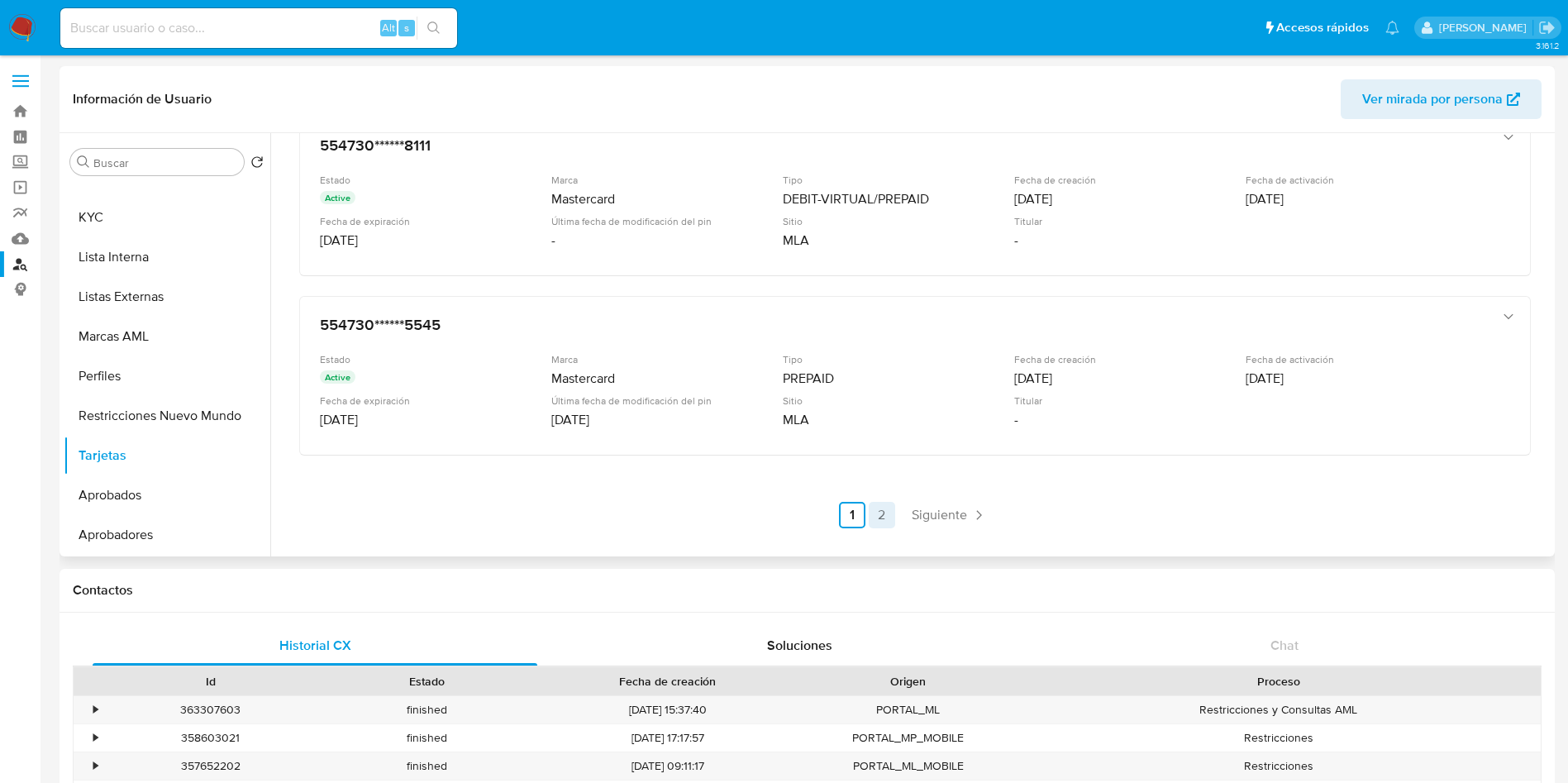
click at [874, 511] on link "2" at bounding box center [881, 515] width 26 height 26
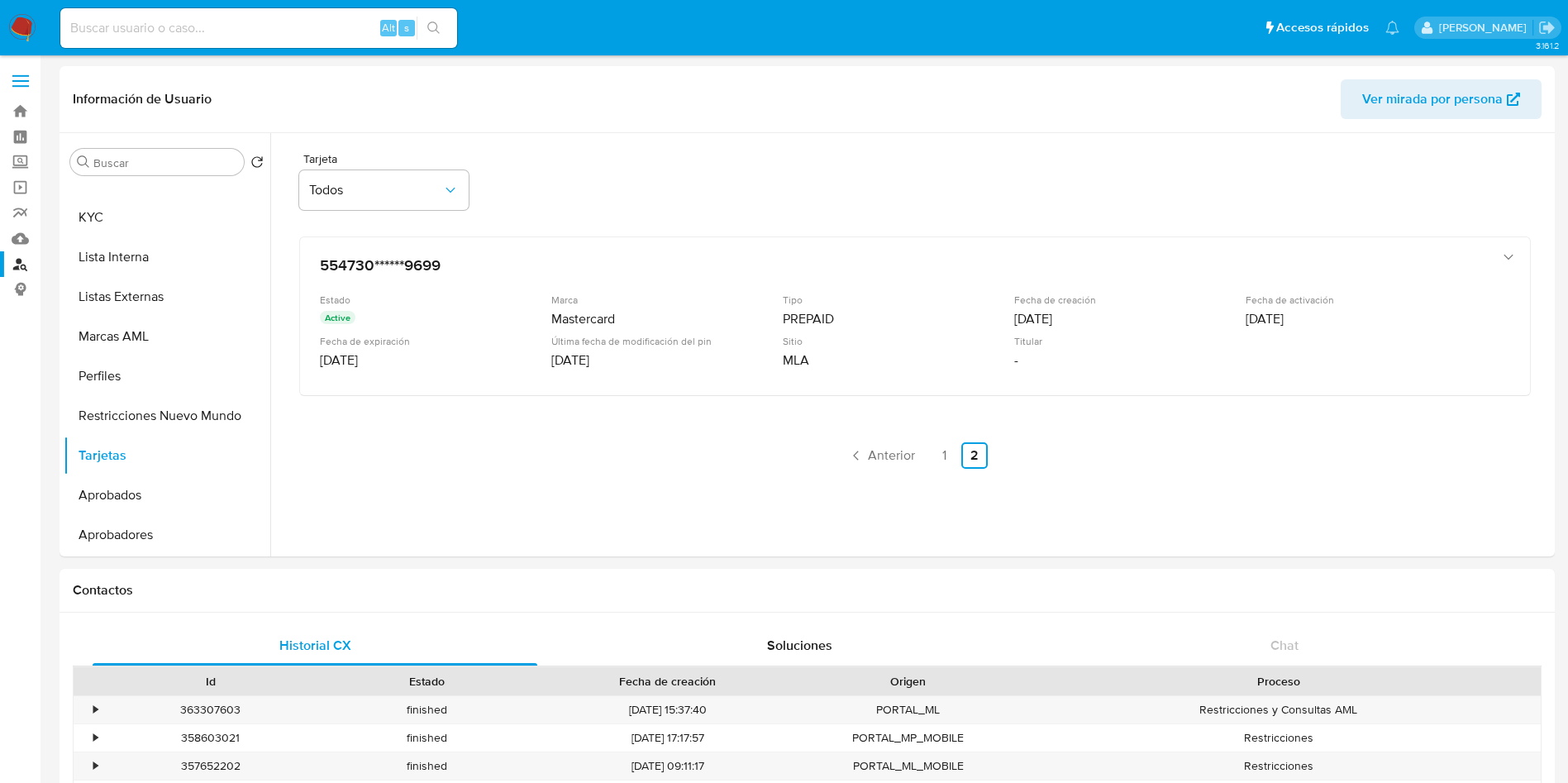
click at [179, 21] on input at bounding box center [259, 28] width 397 height 21
click at [20, 209] on link "Reportes" at bounding box center [98, 212] width 197 height 26
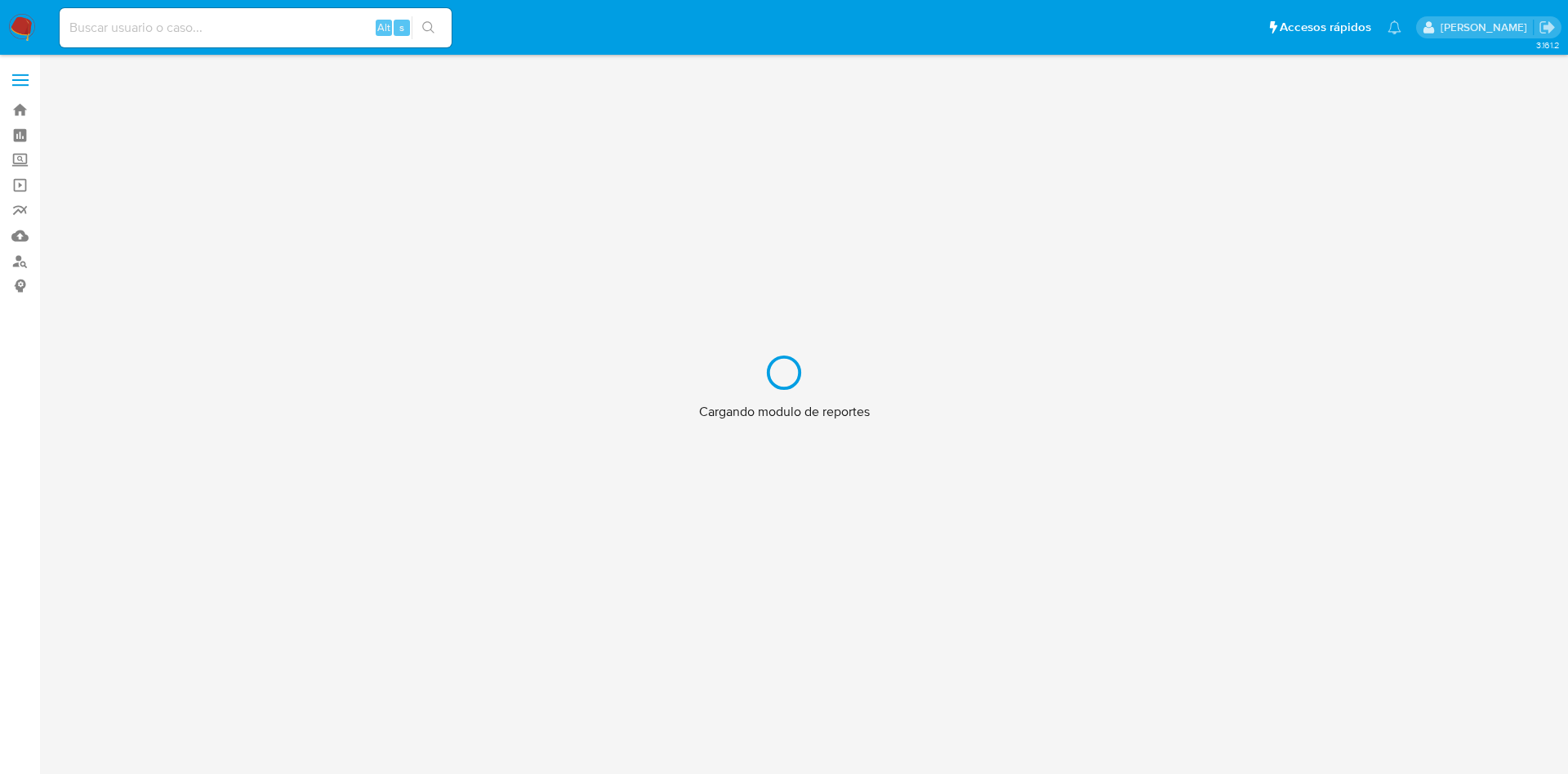
click at [20, 269] on div "Cargando modulo de reportes" at bounding box center [784, 387] width 1568 height 774
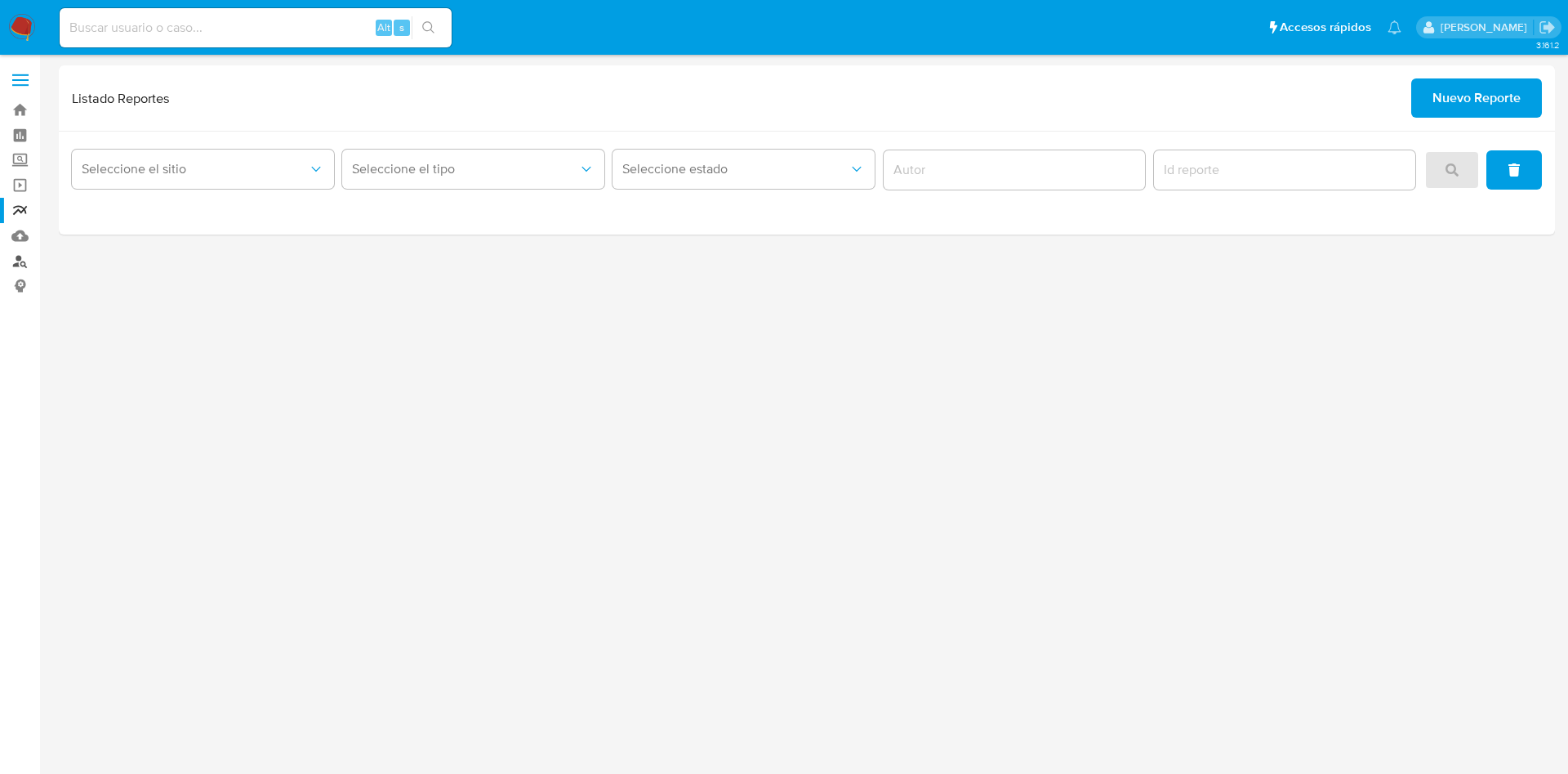
click at [22, 259] on link "Buscador de personas" at bounding box center [97, 261] width 195 height 26
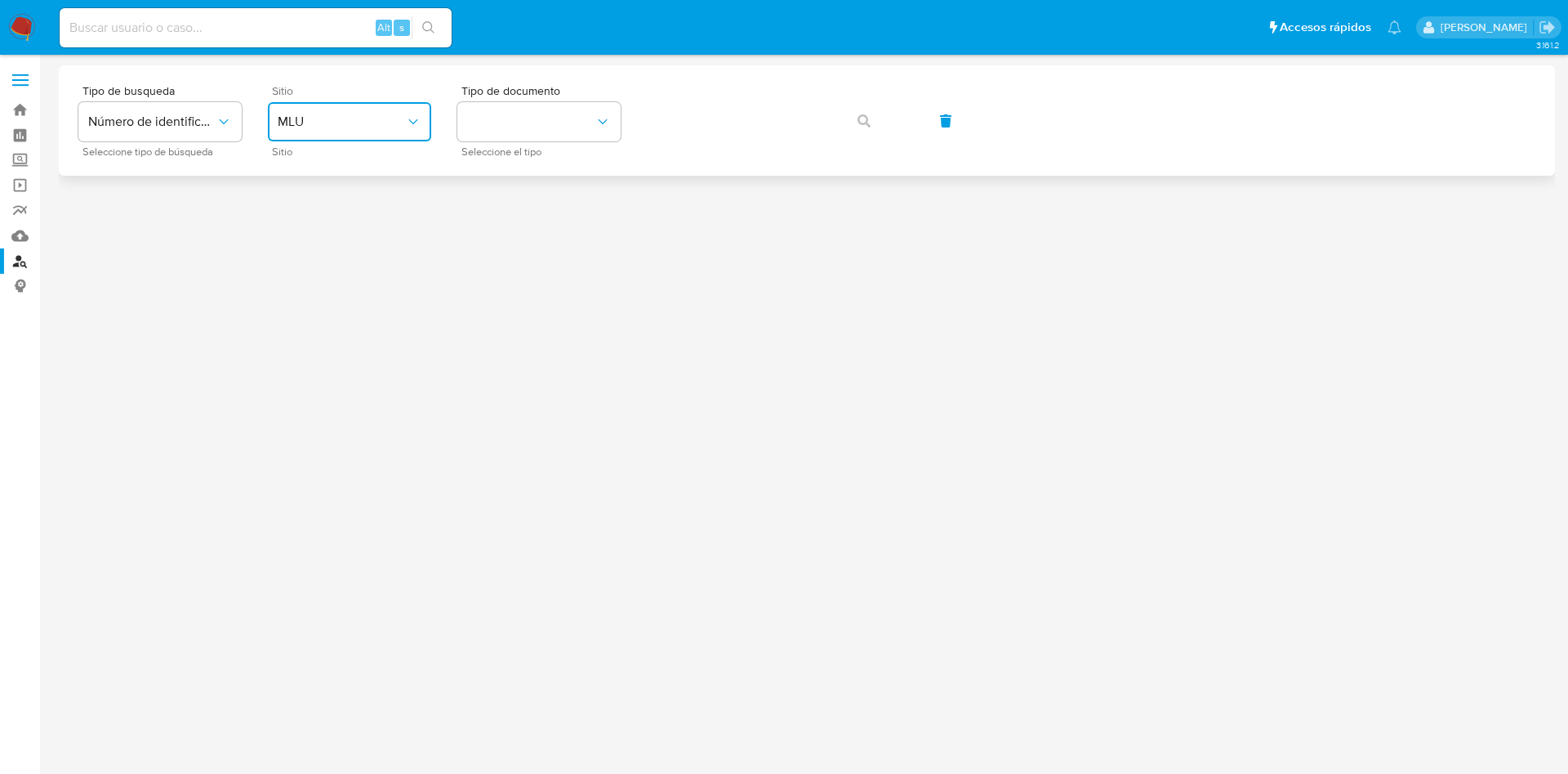
click at [358, 126] on span "MLU" at bounding box center [341, 121] width 128 height 16
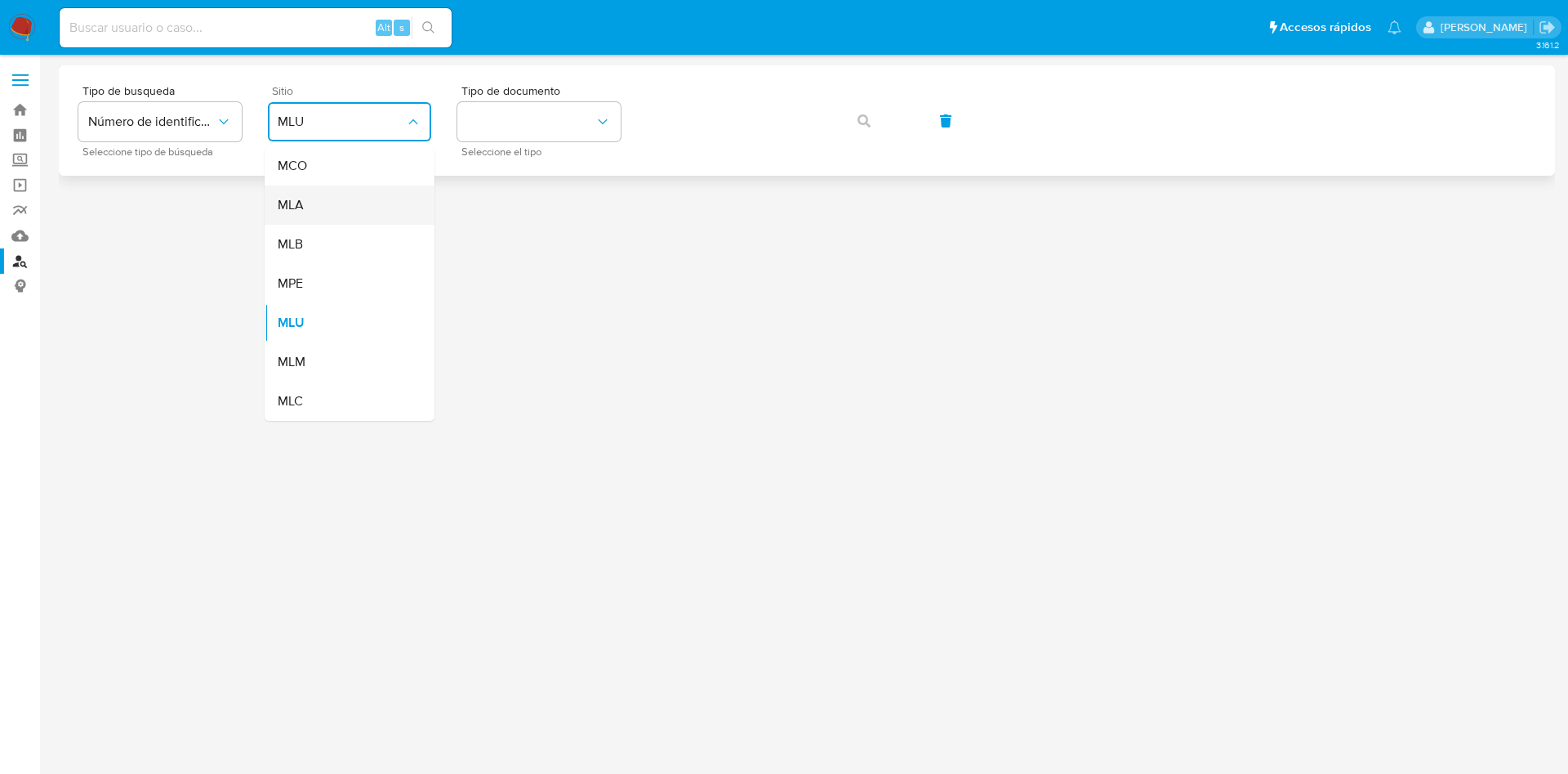
click at [371, 197] on div "MLA" at bounding box center [344, 204] width 134 height 39
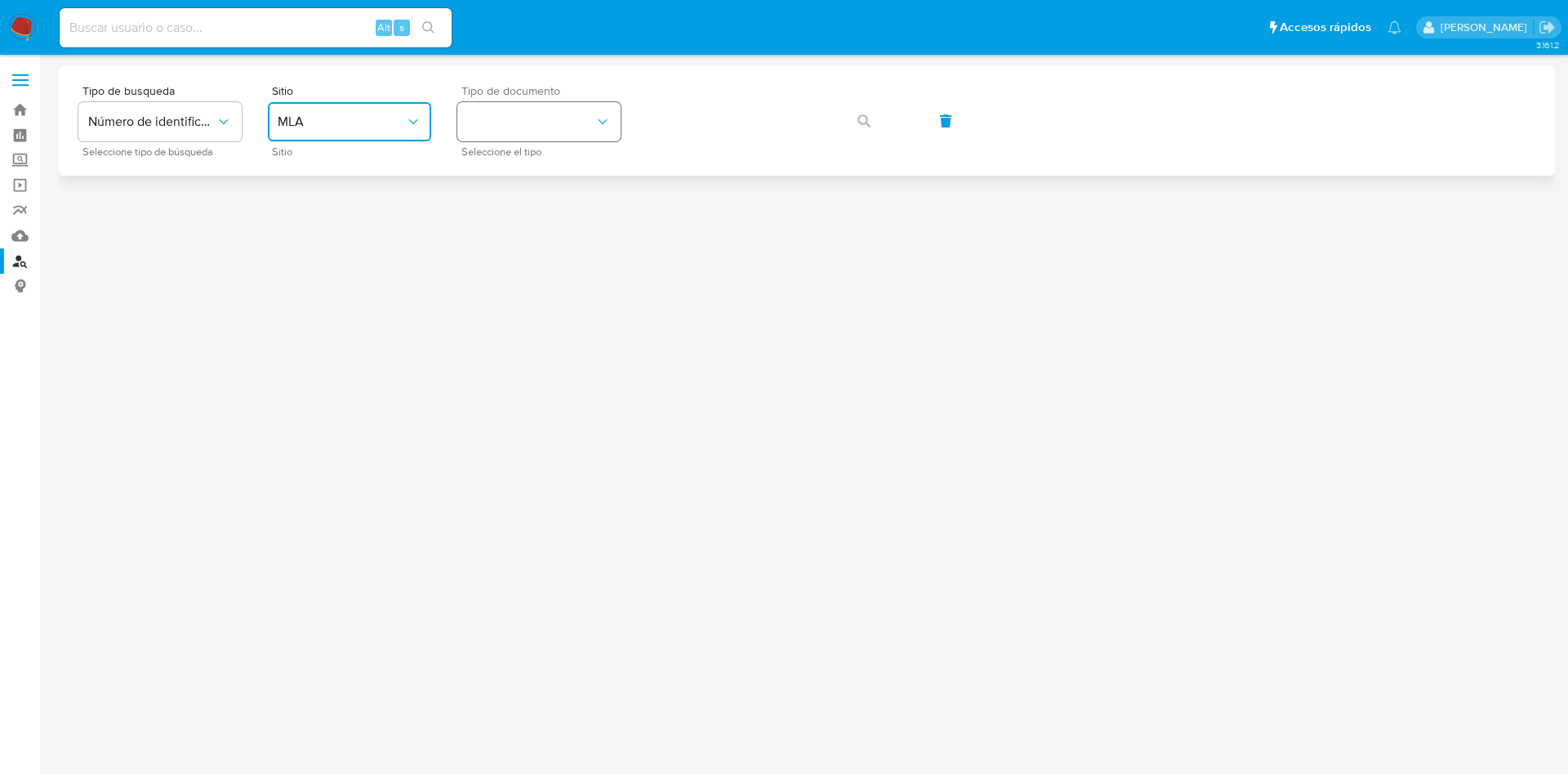
click at [534, 129] on button "identificationType" at bounding box center [539, 121] width 163 height 39
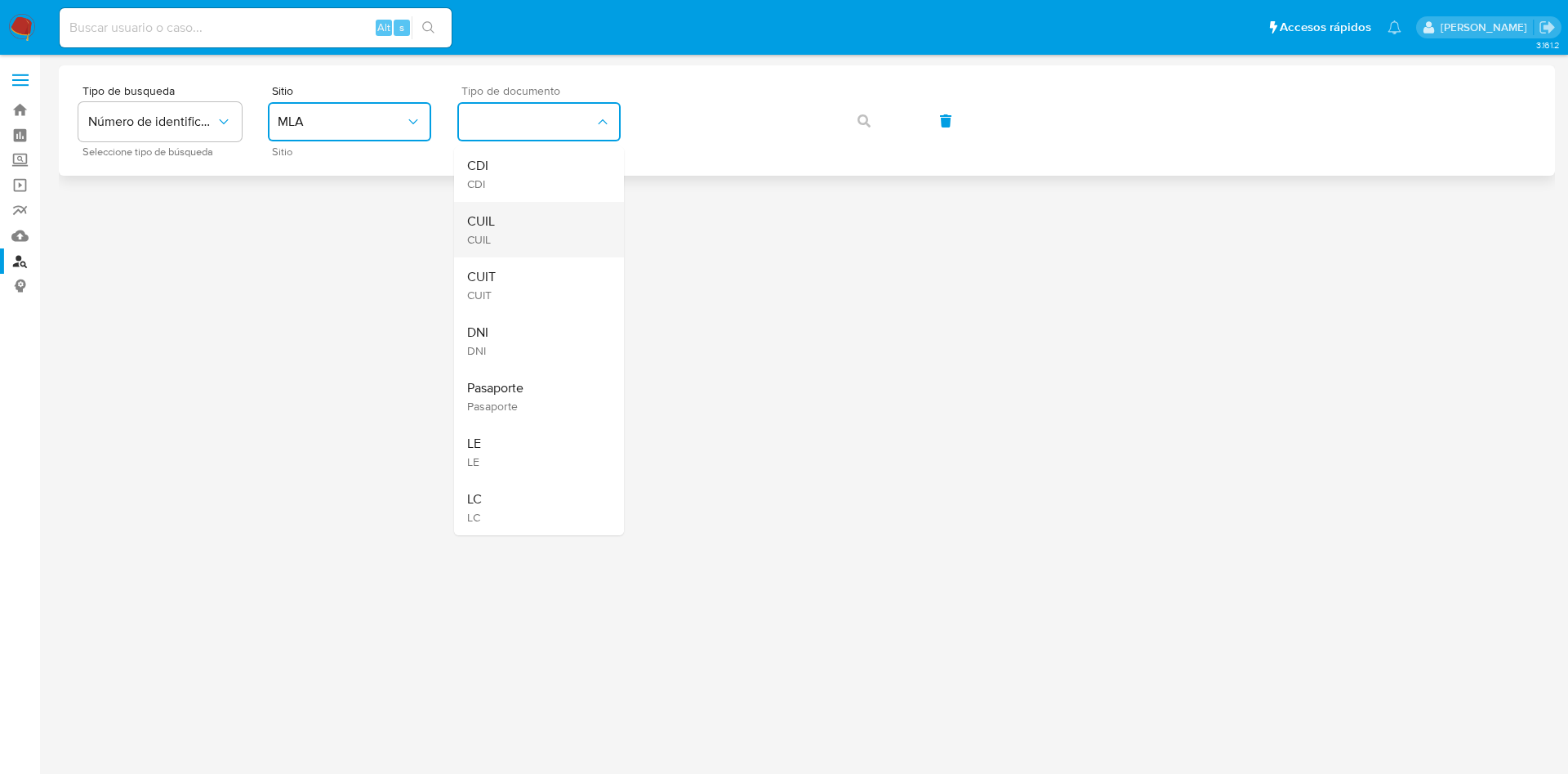
click at [516, 220] on div "CUIL CUIL" at bounding box center [534, 230] width 134 height 55
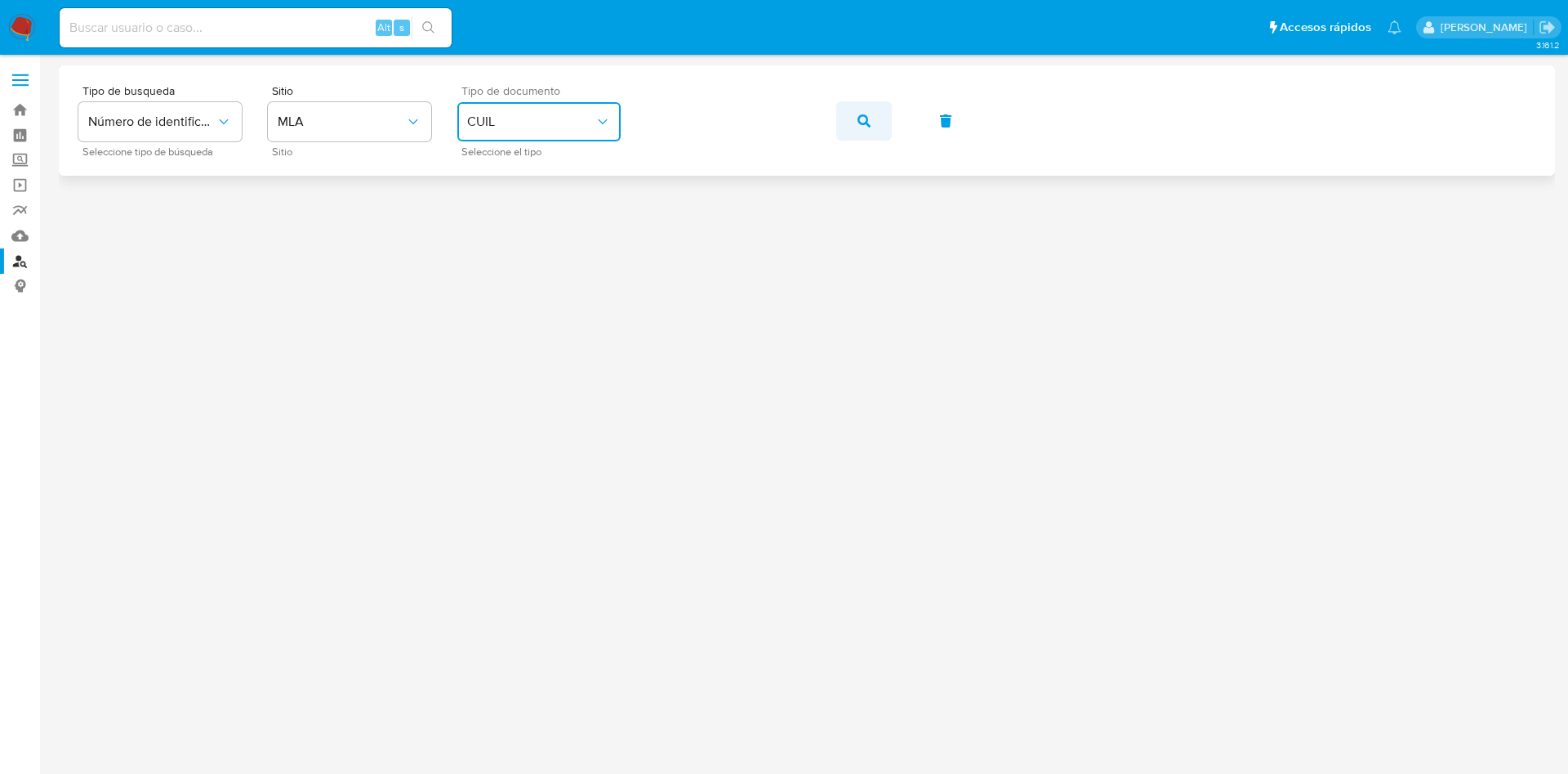
click at [878, 120] on button "button" at bounding box center [864, 120] width 55 height 39
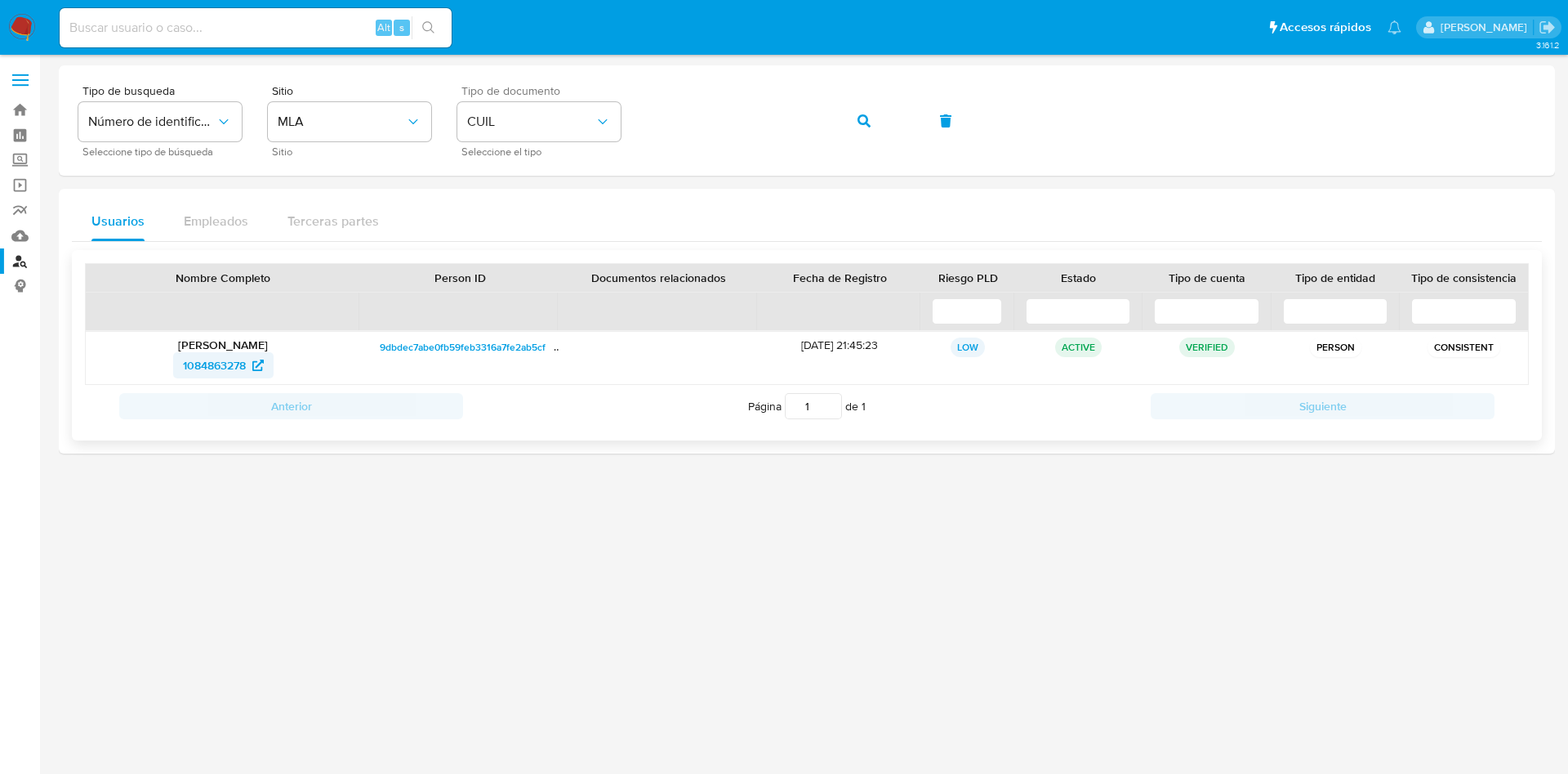
click at [231, 369] on span "1084863278" at bounding box center [215, 365] width 63 height 26
click at [869, 116] on icon "button" at bounding box center [864, 121] width 13 height 13
click at [210, 365] on span "548129459" at bounding box center [214, 365] width 56 height 26
click at [850, 111] on button "button" at bounding box center [864, 120] width 55 height 39
click at [892, 589] on div at bounding box center [807, 386] width 1496 height 639
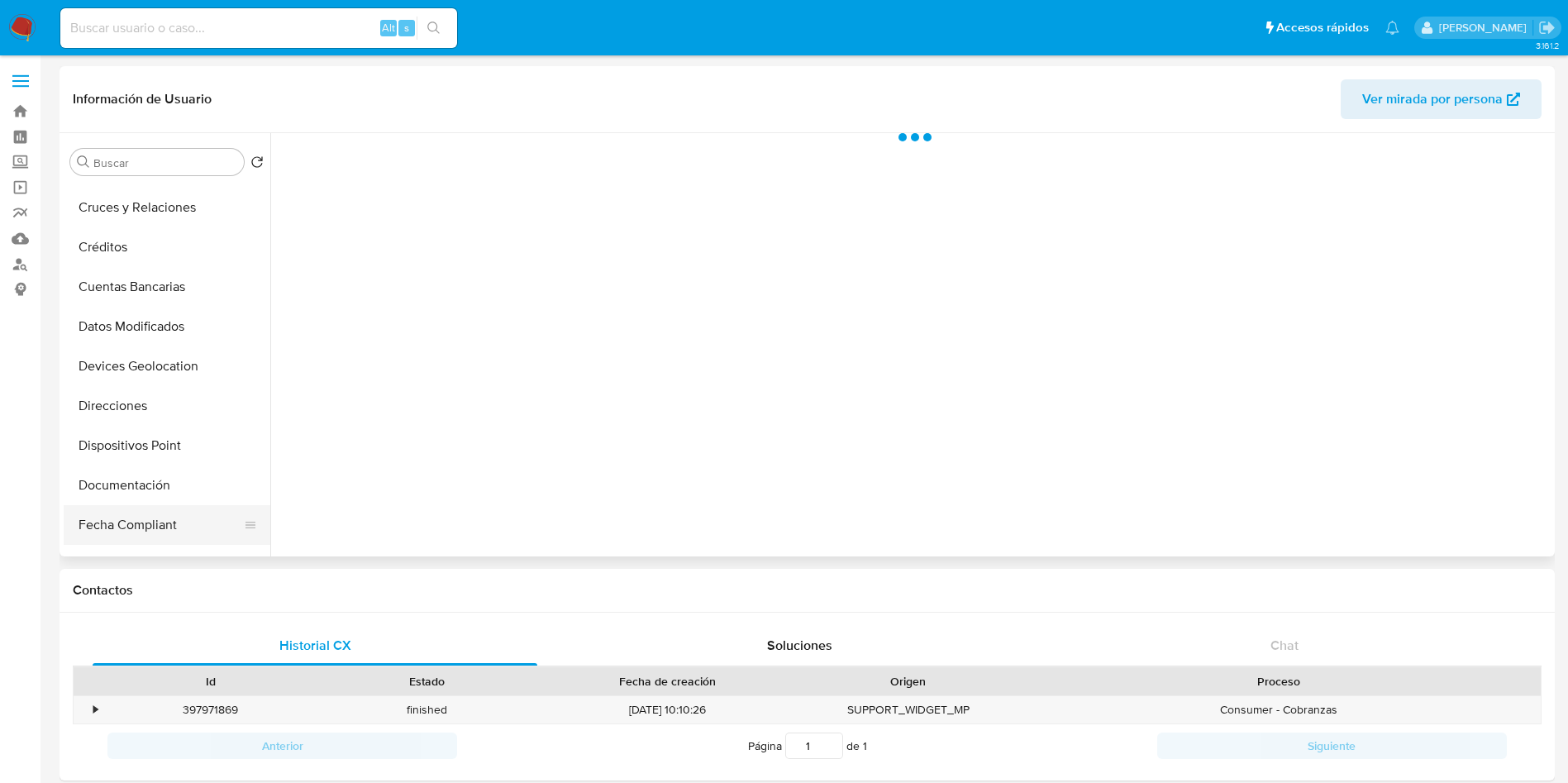
select select "10"
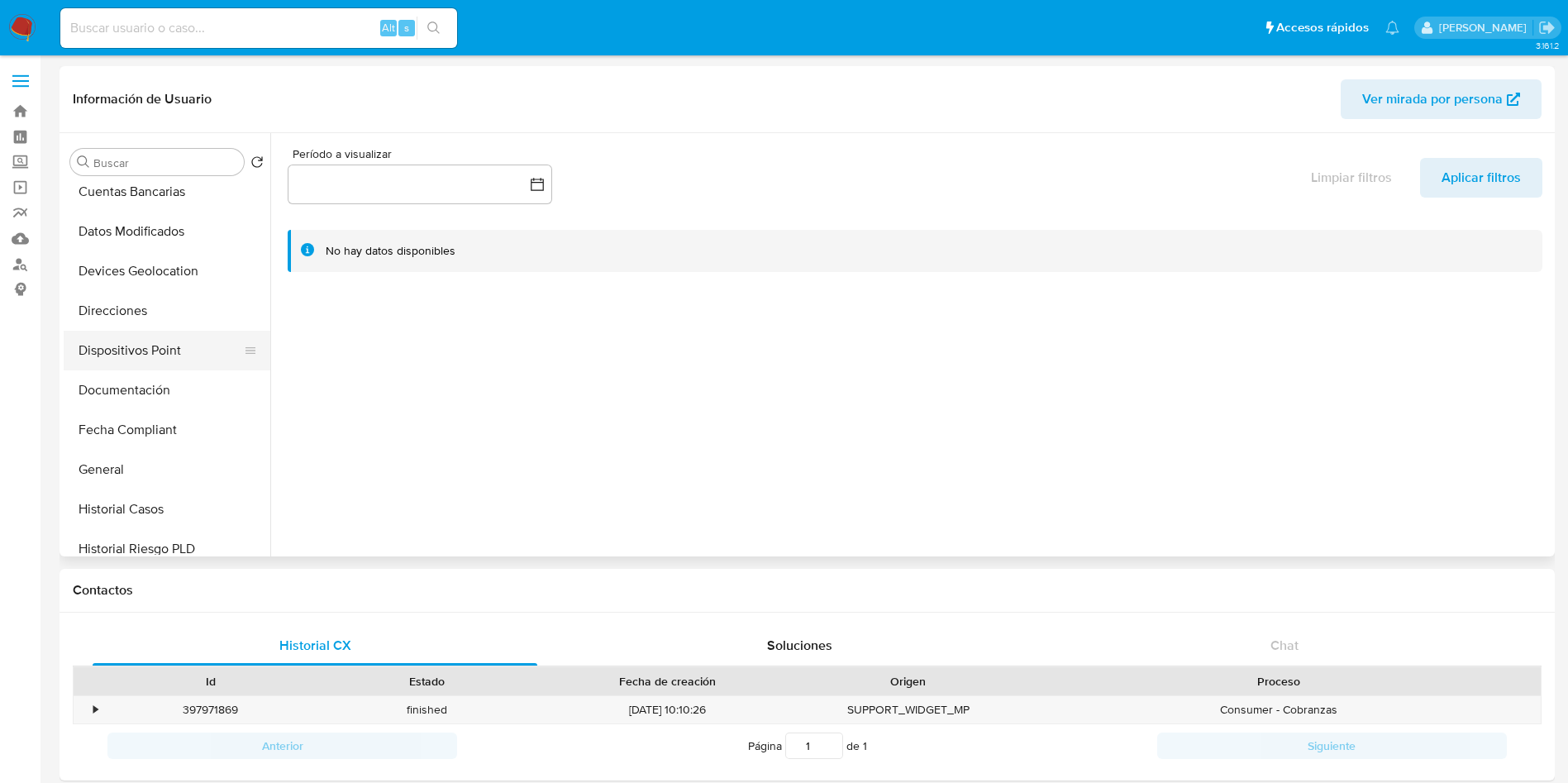
scroll to position [124, 0]
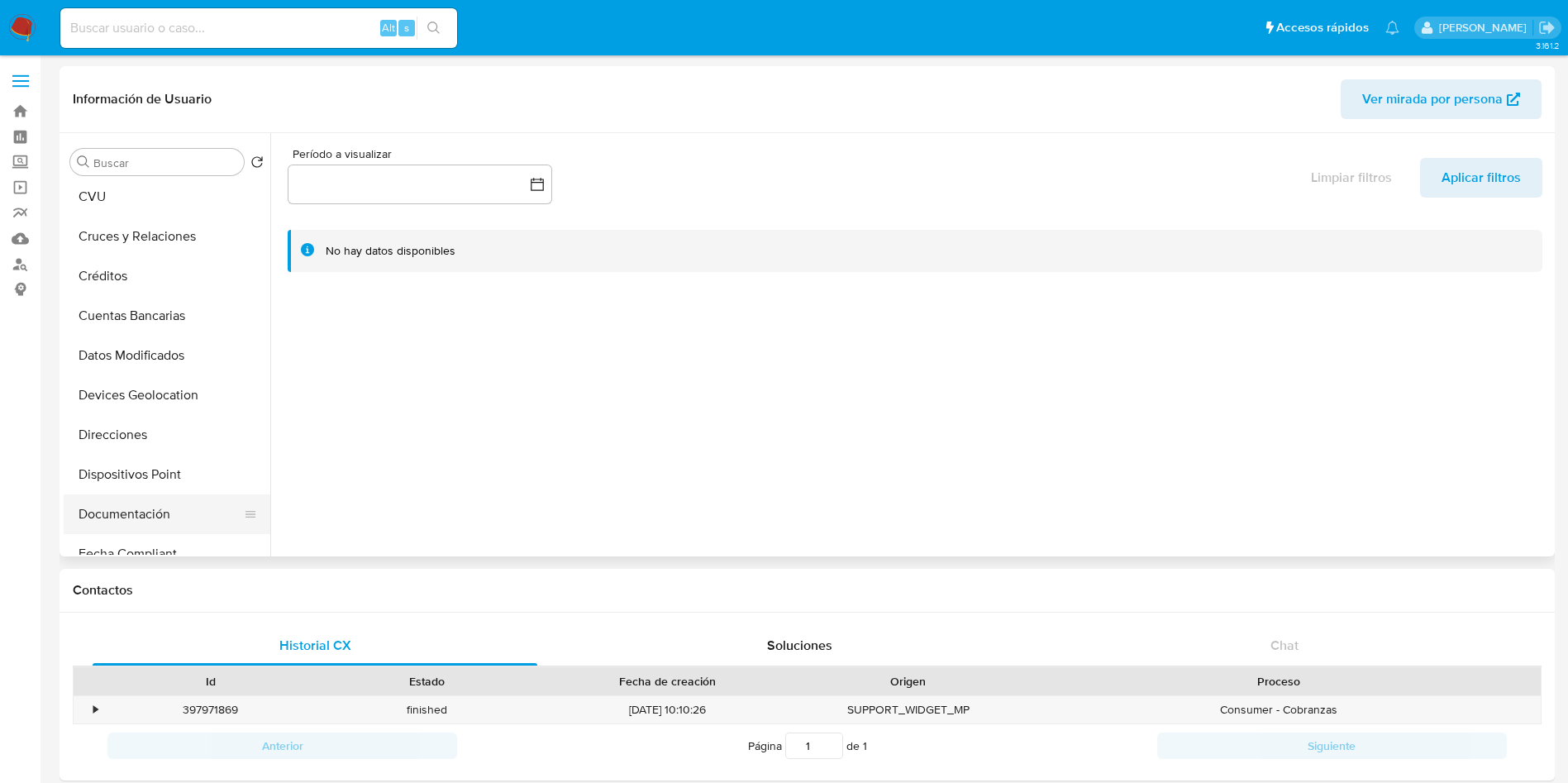
click at [168, 504] on button "Documentación" at bounding box center [160, 514] width 193 height 40
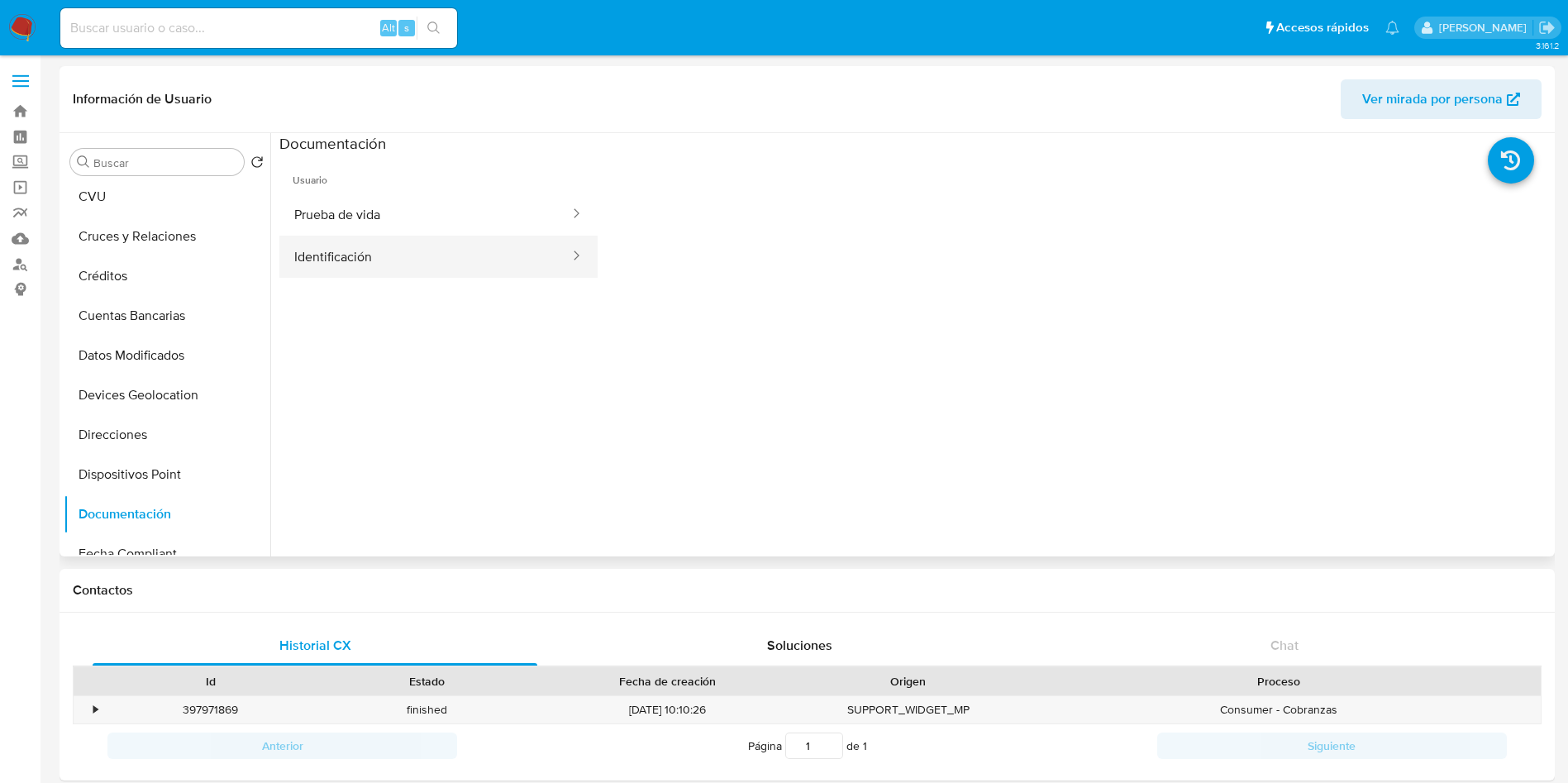
click at [409, 253] on button "Identificación" at bounding box center [425, 257] width 291 height 42
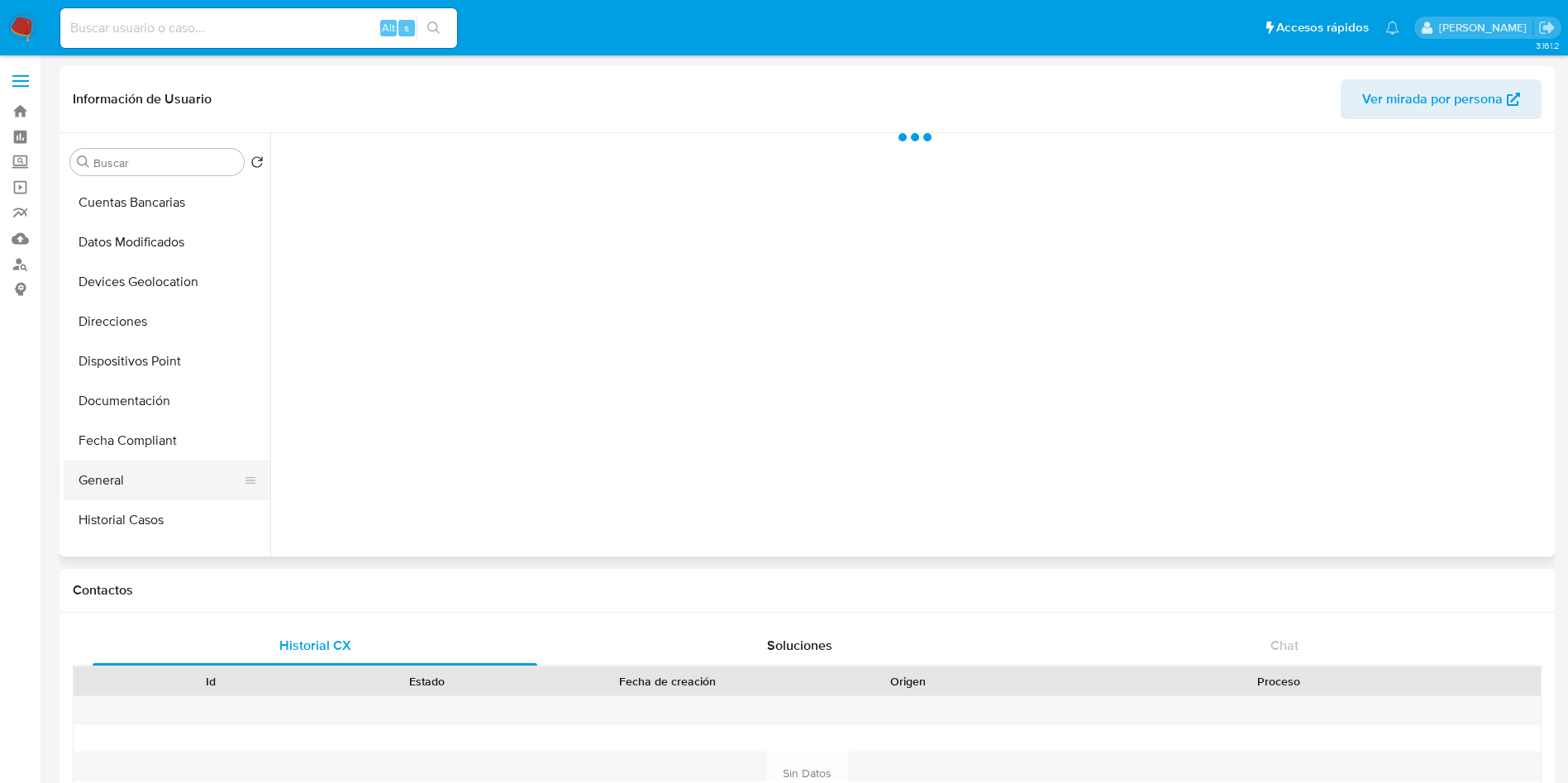
scroll to position [248, 0]
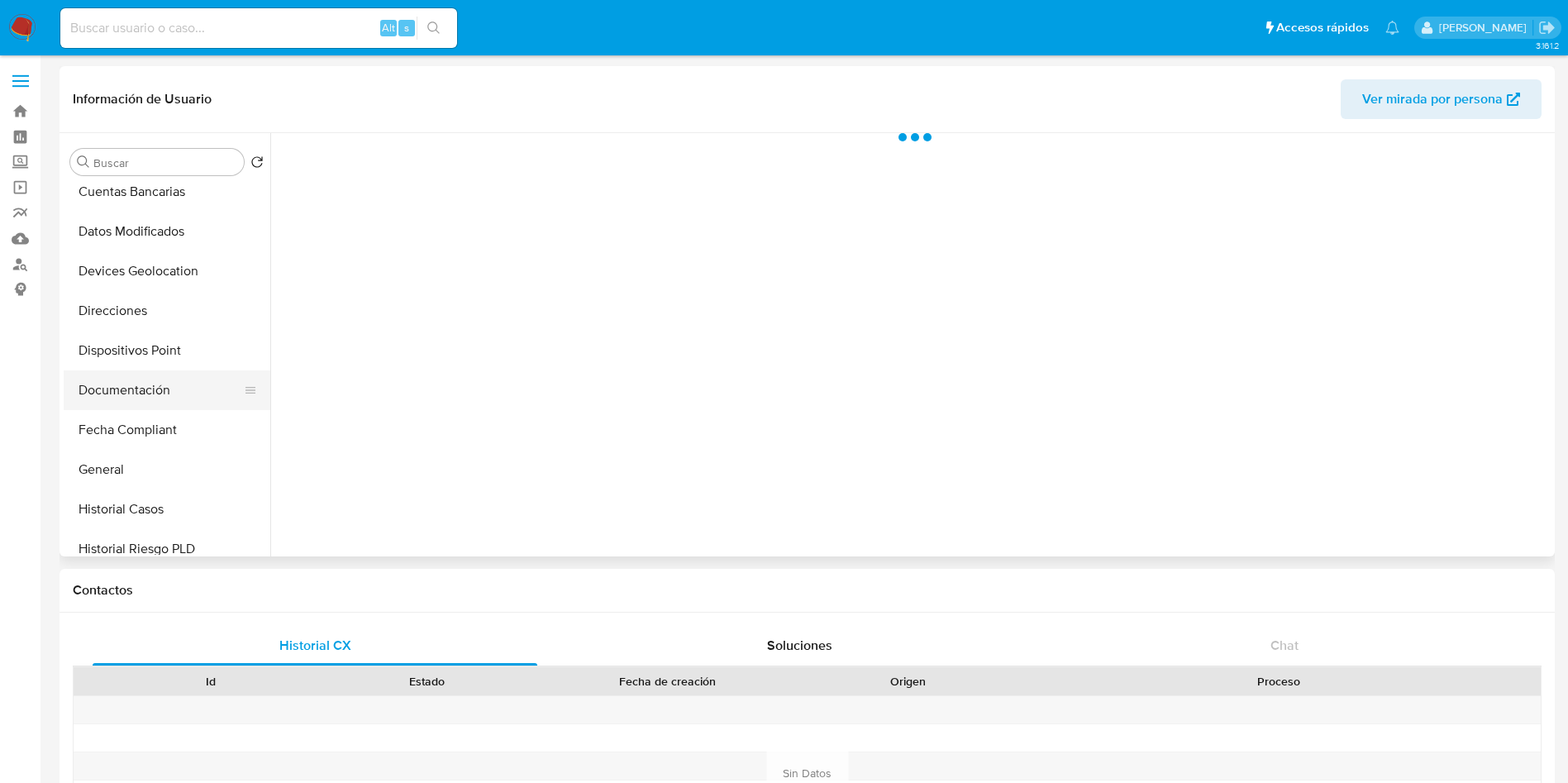
click at [148, 394] on button "Documentación" at bounding box center [160, 390] width 193 height 40
select select "10"
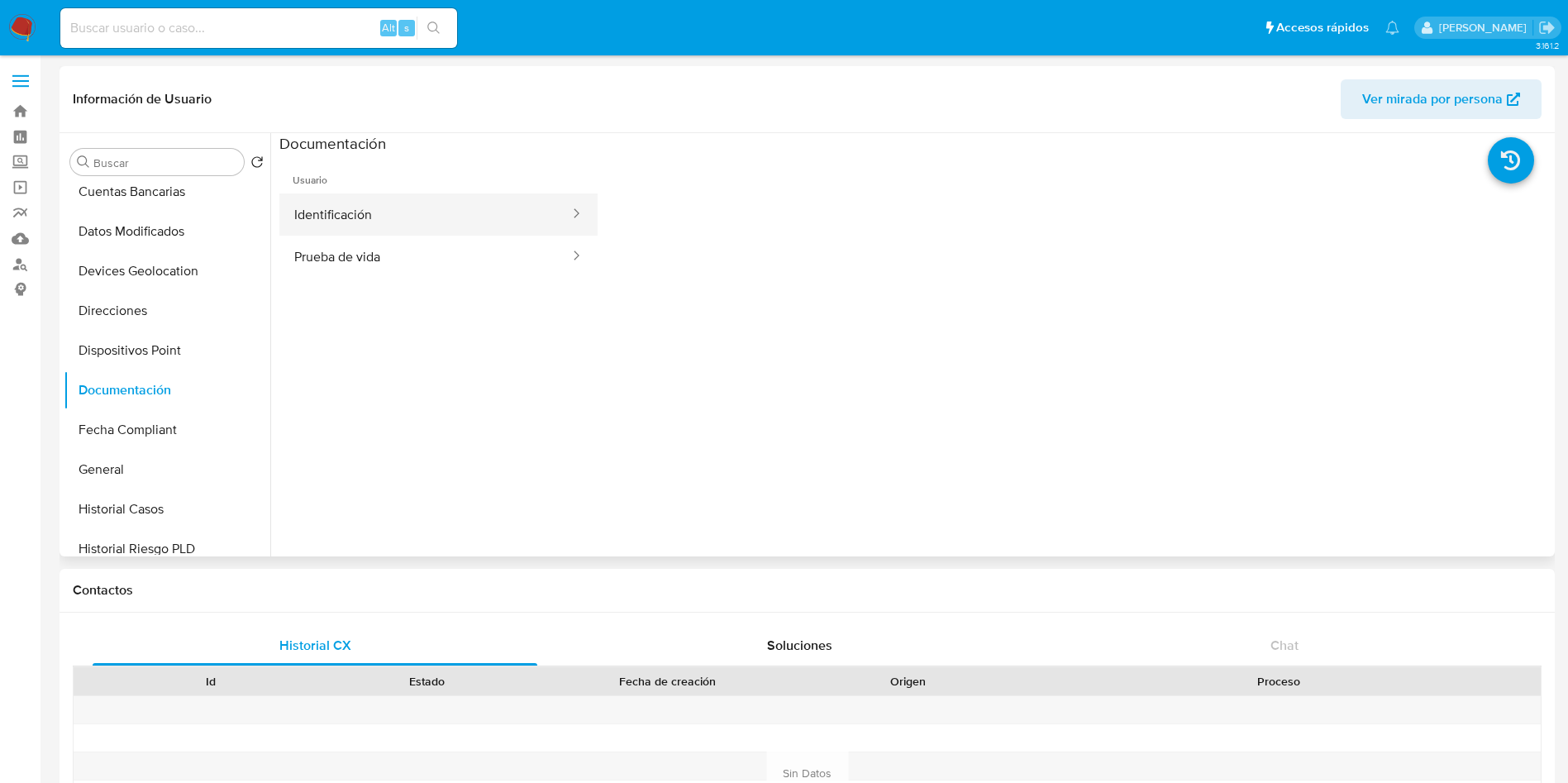
click at [451, 220] on button "Identificación" at bounding box center [425, 214] width 291 height 42
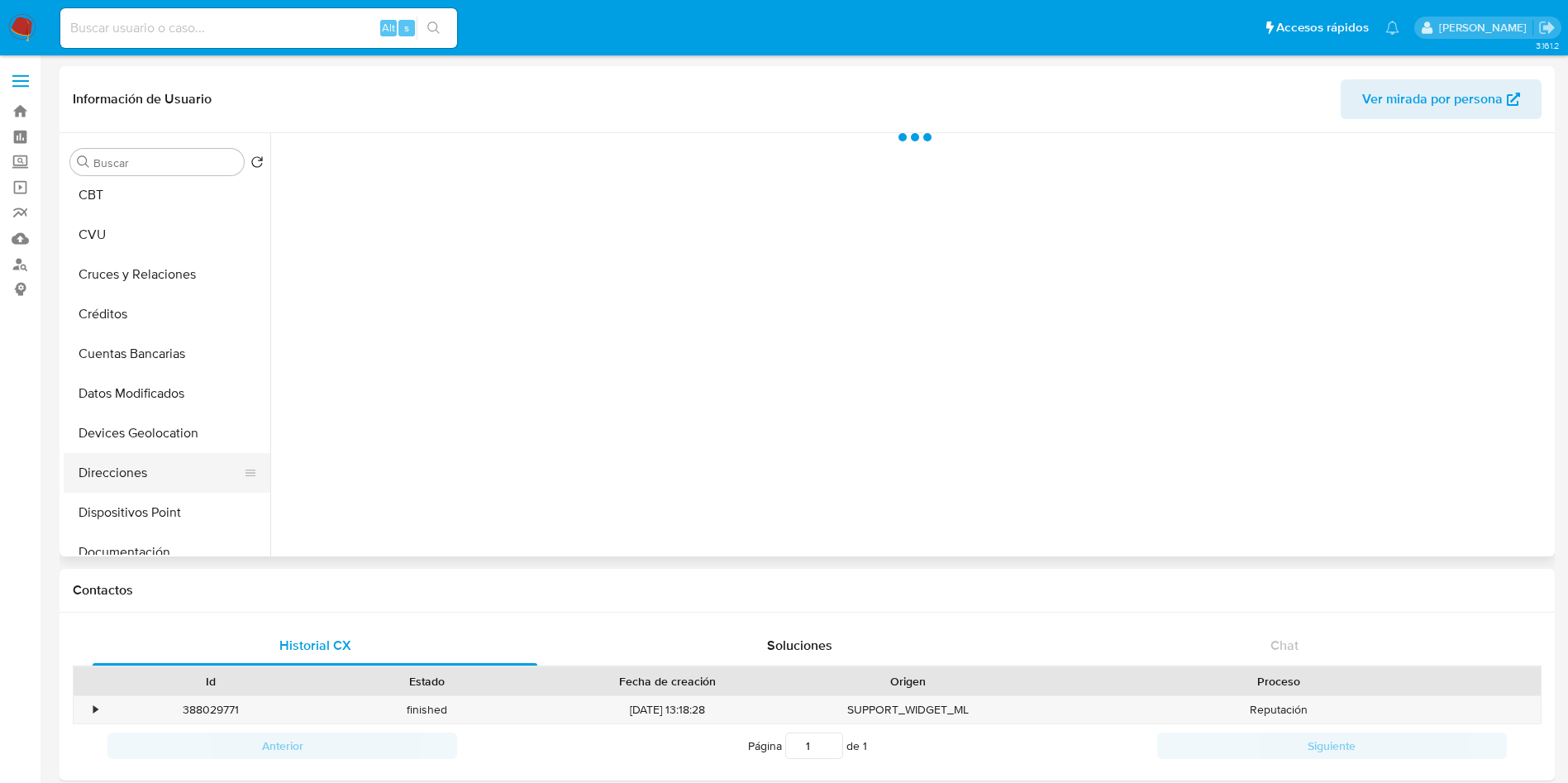
scroll to position [124, 0]
select select "10"
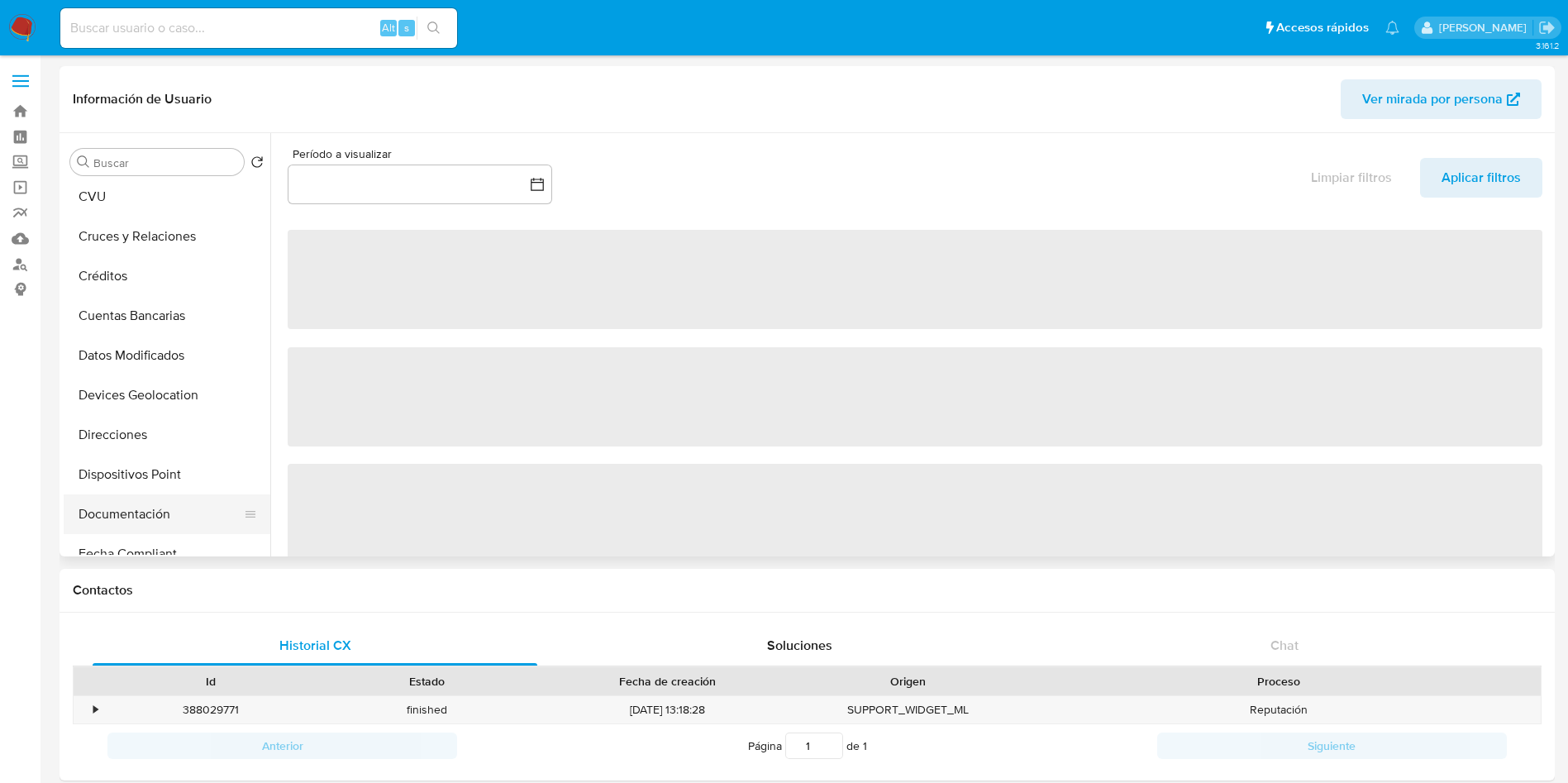
click at [150, 513] on button "Documentación" at bounding box center [160, 514] width 193 height 40
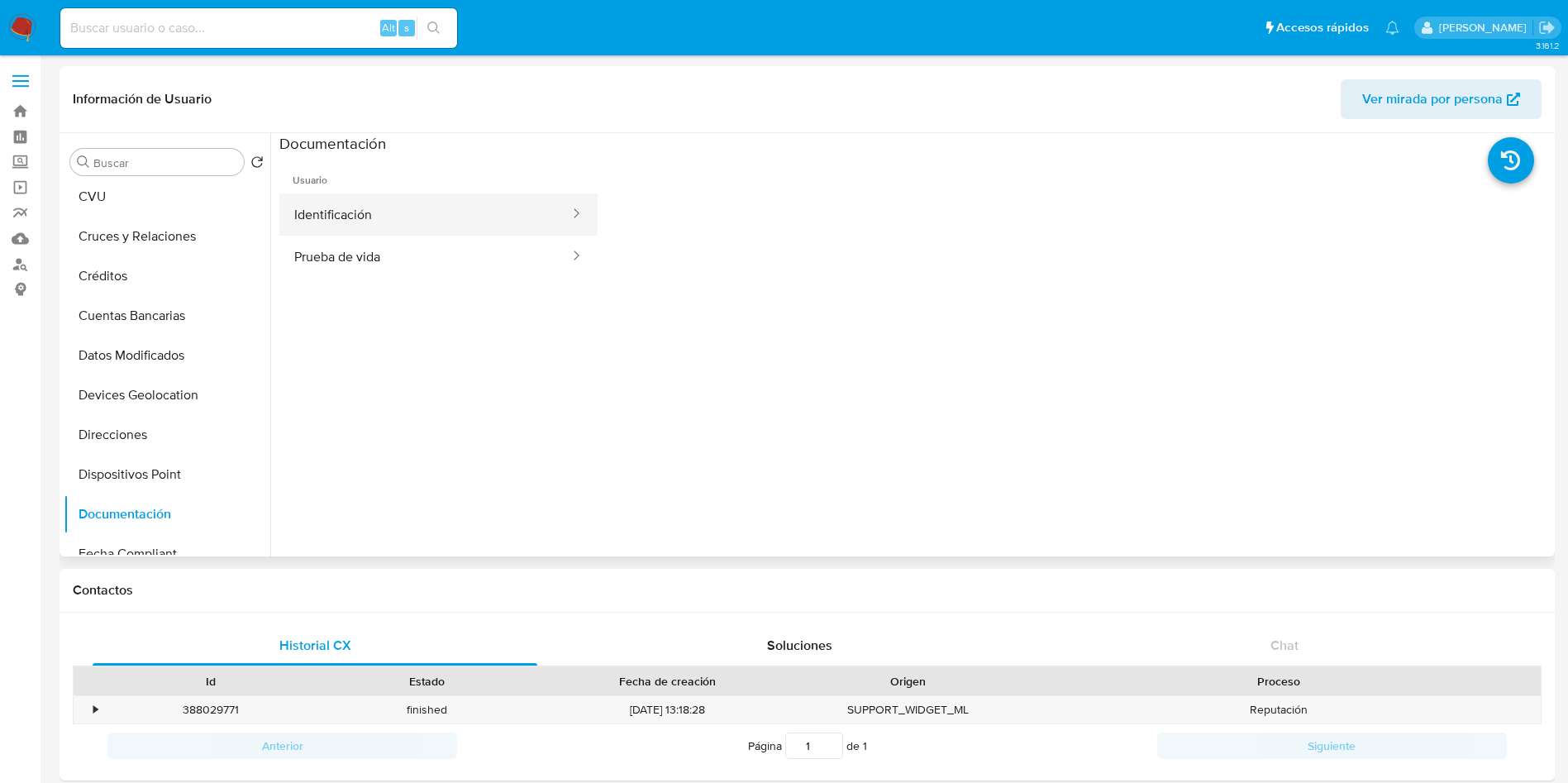
click at [463, 218] on button "Identificación" at bounding box center [425, 214] width 291 height 42
